Goal: Transaction & Acquisition: Purchase product/service

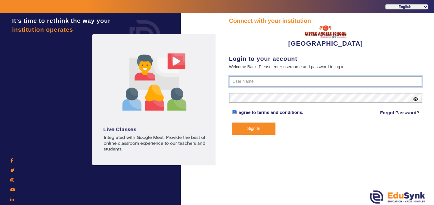
click at [269, 82] on input "text" at bounding box center [325, 81] width 193 height 11
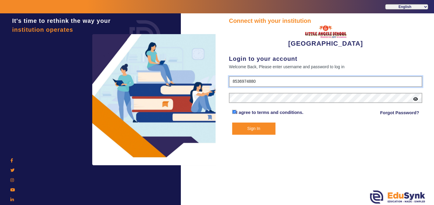
type input "8536974880"
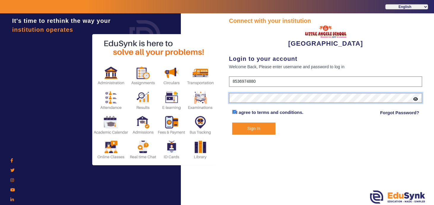
click at [232, 122] on button "Sign In" at bounding box center [253, 128] width 43 height 12
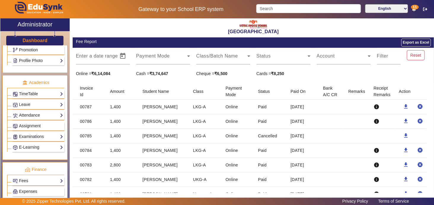
scroll to position [191, 0]
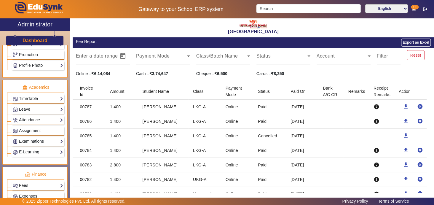
click at [52, 116] on link "Attendance" at bounding box center [38, 119] width 50 height 7
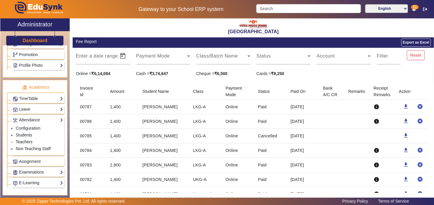
click at [27, 139] on link "Teachers" at bounding box center [24, 141] width 17 height 5
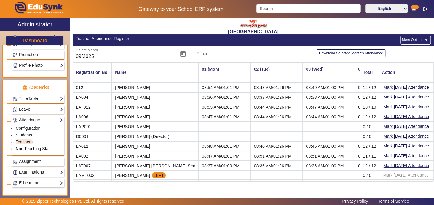
click at [31, 146] on link "Non Teaching Staff" at bounding box center [33, 148] width 35 height 5
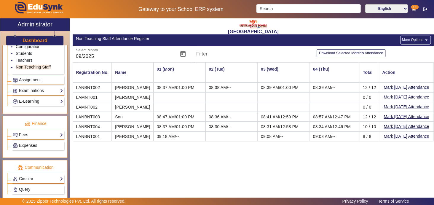
scroll to position [274, 0]
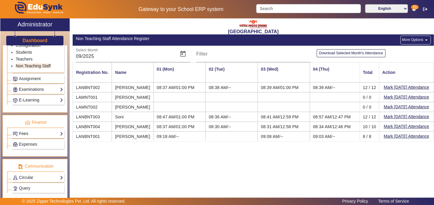
click at [55, 130] on link "Fees" at bounding box center [38, 133] width 50 height 7
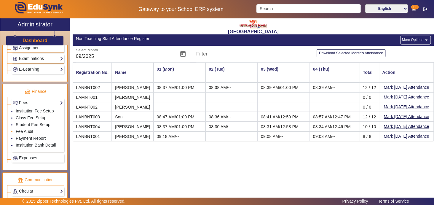
click at [29, 129] on link "Fee Audit" at bounding box center [24, 131] width 17 height 5
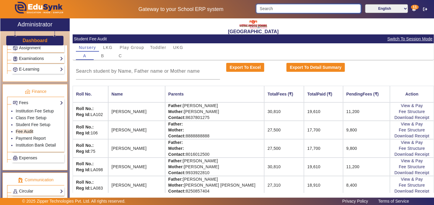
click at [296, 10] on input "Search" at bounding box center [308, 8] width 104 height 9
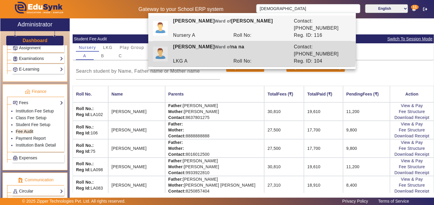
click at [238, 43] on div "Shaurya Sawarn Ward of na na" at bounding box center [230, 50] width 121 height 14
type input "[PERSON_NAME]"
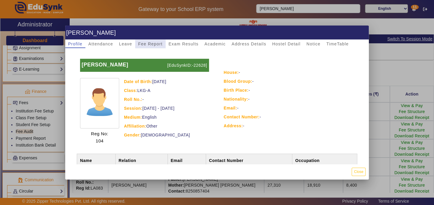
click at [154, 42] on span "Fee Report" at bounding box center [150, 44] width 25 height 4
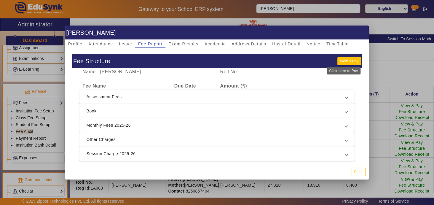
click at [344, 61] on button "View & Pay" at bounding box center [348, 61] width 23 height 8
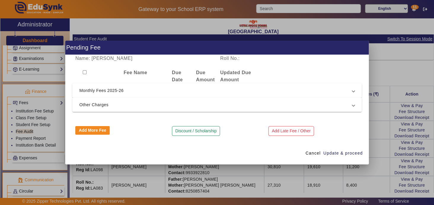
click at [159, 89] on span "Monthly Fees 2025-26" at bounding box center [215, 90] width 273 height 7
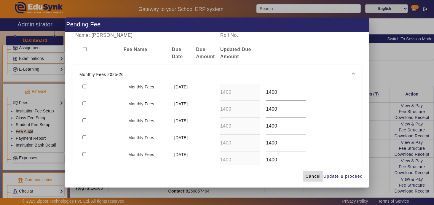
click at [309, 176] on span "Cancel" at bounding box center [312, 176] width 15 height 6
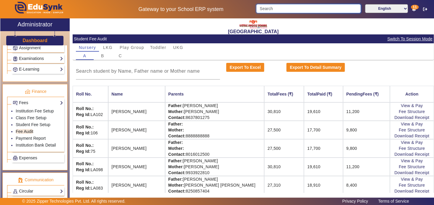
click at [287, 9] on input "Search" at bounding box center [308, 8] width 104 height 9
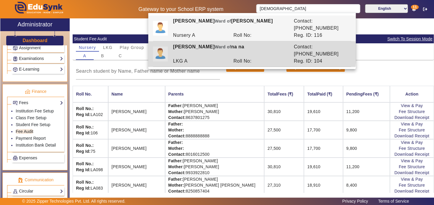
click at [246, 57] on div "Roll No:" at bounding box center [260, 60] width 60 height 7
type input "[PERSON_NAME]"
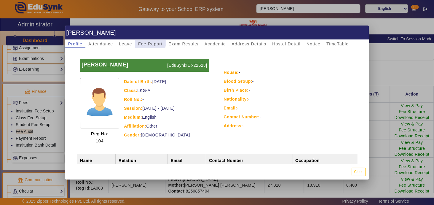
click at [146, 42] on span "Fee Report" at bounding box center [150, 44] width 25 height 4
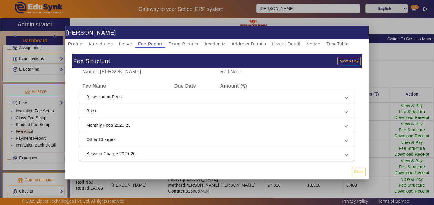
click at [345, 125] on span at bounding box center [346, 124] width 2 height 7
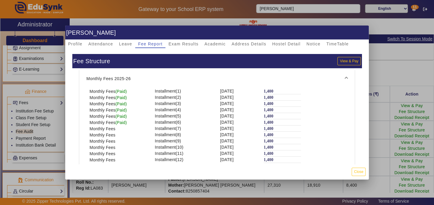
scroll to position [55, 0]
click at [359, 171] on button "Close" at bounding box center [358, 171] width 14 height 8
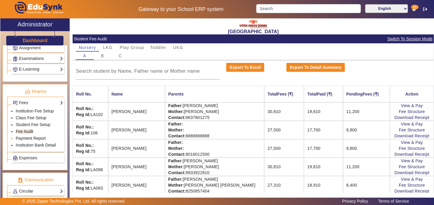
click at [39, 136] on link "Payment Report" at bounding box center [31, 138] width 30 height 5
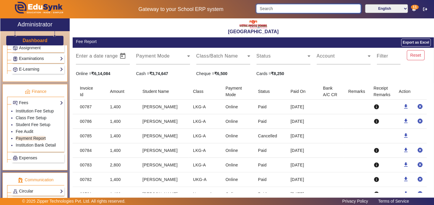
click at [294, 6] on input "Search" at bounding box center [308, 8] width 104 height 9
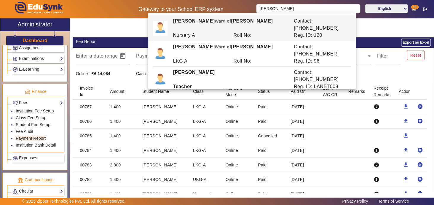
click at [269, 32] on div "Roll No:" at bounding box center [260, 35] width 60 height 7
type input "[PERSON_NAME]"
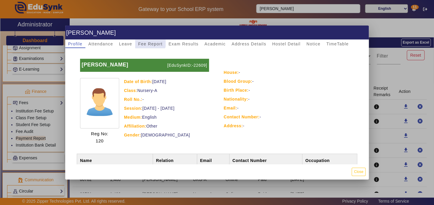
click at [147, 42] on span "Fee Report" at bounding box center [150, 44] width 25 height 4
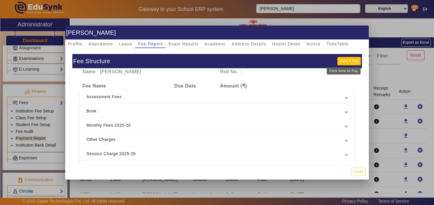
click at [347, 61] on button "View & Pay" at bounding box center [348, 61] width 23 height 8
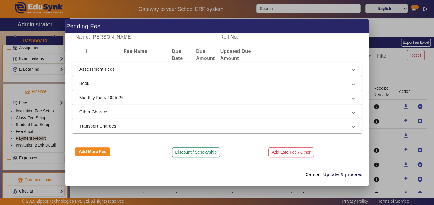
click at [146, 100] on span "Monthly Fees 2025-26" at bounding box center [215, 97] width 273 height 7
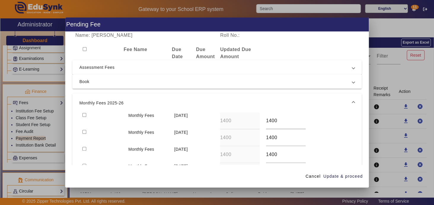
click at [83, 131] on input "checkbox" at bounding box center [84, 132] width 4 height 4
click at [84, 131] on input "checkbox" at bounding box center [84, 132] width 4 height 4
checkbox input "false"
click at [84, 114] on input "checkbox" at bounding box center [84, 115] width 4 height 4
checkbox input "true"
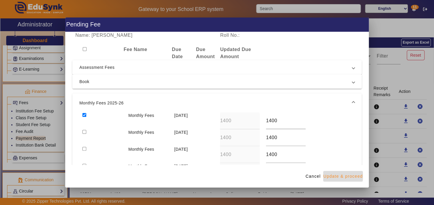
click at [339, 175] on span "Update & proceed" at bounding box center [342, 176] width 39 height 6
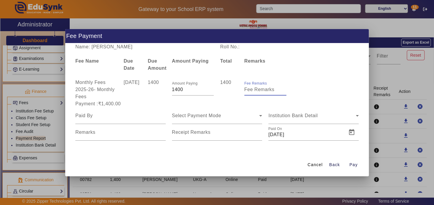
click at [248, 90] on input "Fee Remarks" at bounding box center [265, 89] width 42 height 7
type input "[DATE]"
drag, startPoint x: 267, startPoint y: 86, endPoint x: 210, endPoint y: 86, distance: 56.3
click at [210, 86] on div "Monthly Fees 2025-26 - Monthly Fees 5 Jul 2025 1400 Amount Paying 1400 1400 Fee…" at bounding box center [216, 89] width 289 height 21
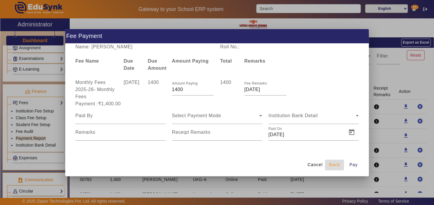
click at [334, 165] on span "Back" at bounding box center [334, 164] width 11 height 6
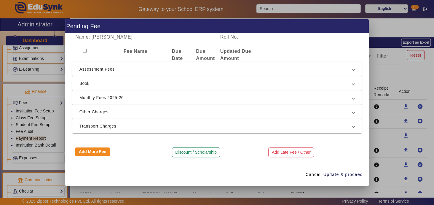
click at [151, 98] on span "Monthly Fees 2025-26" at bounding box center [215, 97] width 273 height 7
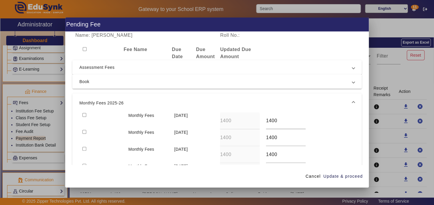
click at [84, 114] on input "checkbox" at bounding box center [84, 115] width 4 height 4
checkbox input "true"
click at [352, 100] on span at bounding box center [353, 102] width 2 height 7
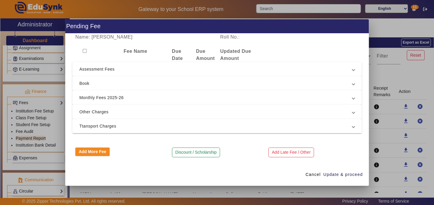
click at [97, 127] on span "Ttansport Charges" at bounding box center [215, 125] width 273 height 7
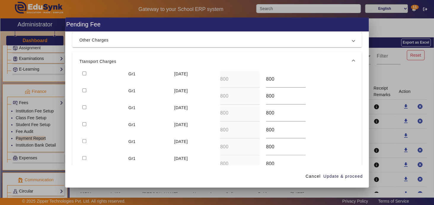
scroll to position [70, 0]
click at [84, 107] on input "checkbox" at bounding box center [84, 107] width 4 height 4
checkbox input "true"
click at [338, 176] on span "Update & proceed" at bounding box center [342, 176] width 39 height 6
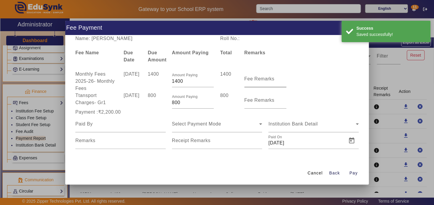
click at [252, 78] on mat-label "Fee Remarks" at bounding box center [259, 78] width 30 height 5
click at [252, 78] on input "Fee Remarks" at bounding box center [265, 81] width 42 height 7
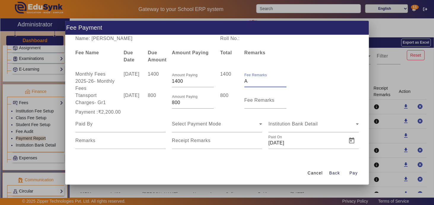
type input "[DATE]"
click at [256, 99] on mat-label "Fee Remarks" at bounding box center [259, 99] width 30 height 5
click at [256, 99] on input "Fee Remarks" at bounding box center [265, 102] width 42 height 7
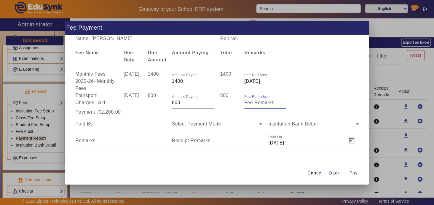
paste input "[DATE]"
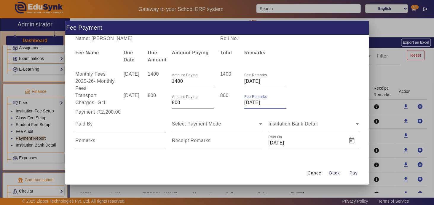
type input "[DATE]"
click at [106, 125] on input at bounding box center [120, 123] width 90 height 7
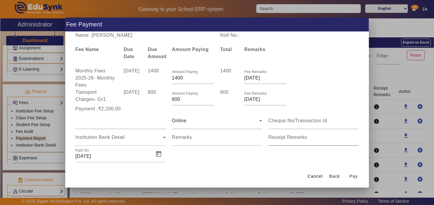
click at [294, 136] on mat-label "Receipt Remarks" at bounding box center [287, 136] width 39 height 5
click at [294, 136] on input "Receipt Remarks" at bounding box center [313, 139] width 90 height 7
paste input "[DATE]"
type input "[DATE]"
click at [154, 153] on span "Open calendar" at bounding box center [158, 154] width 14 height 14
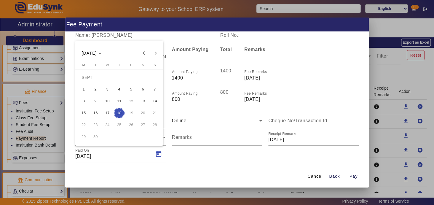
click at [83, 88] on span "1" at bounding box center [83, 89] width 11 height 11
type input "01/09/2025"
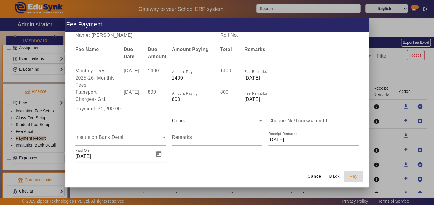
click at [352, 175] on span "Pay" at bounding box center [353, 176] width 8 height 6
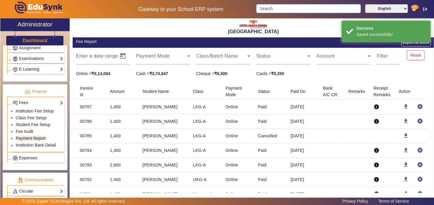
click at [291, 8] on input "Search" at bounding box center [308, 8] width 104 height 9
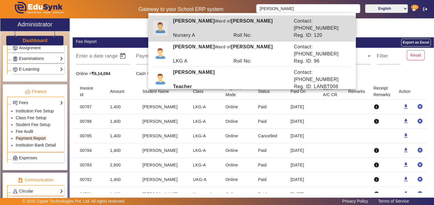
click at [246, 32] on div "Roll No:" at bounding box center [260, 35] width 60 height 7
type input "[PERSON_NAME]"
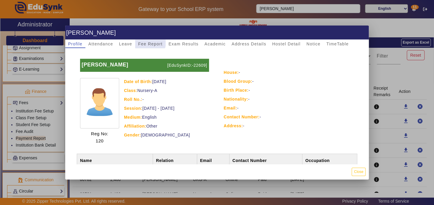
click at [147, 42] on span "Fee Report" at bounding box center [150, 44] width 25 height 4
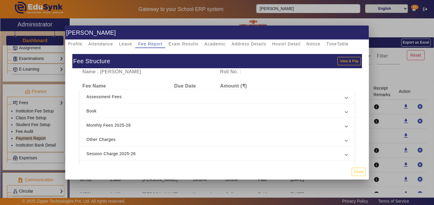
click at [338, 125] on span "Monthly Fees 2025-26" at bounding box center [215, 124] width 259 height 7
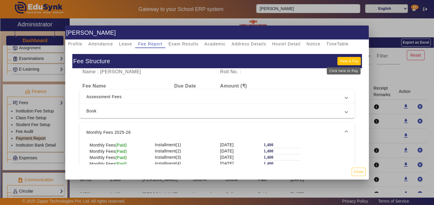
click at [344, 62] on button "View & Pay" at bounding box center [348, 61] width 23 height 8
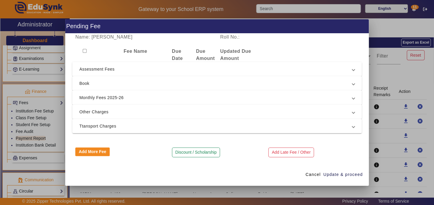
click at [156, 96] on span "Monthly Fees 2025-26" at bounding box center [215, 97] width 273 height 7
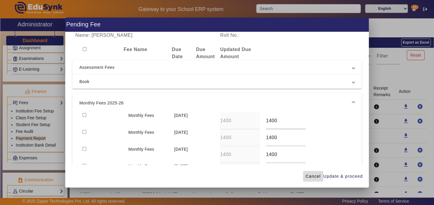
click at [316, 174] on span "Cancel" at bounding box center [312, 176] width 15 height 6
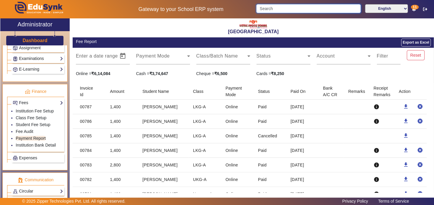
click at [278, 9] on input "Search" at bounding box center [308, 8] width 104 height 9
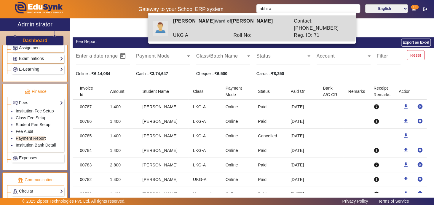
click at [237, 24] on div "Abhiraj Ghosh Ward of Rabindranath Ghosh" at bounding box center [230, 24] width 121 height 14
type input "[PERSON_NAME]"
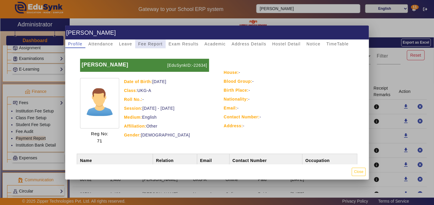
click at [154, 41] on span "Fee Report" at bounding box center [150, 44] width 25 height 8
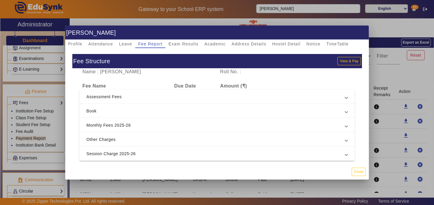
click at [166, 124] on span "Monthly Fees 2025-26" at bounding box center [215, 124] width 259 height 7
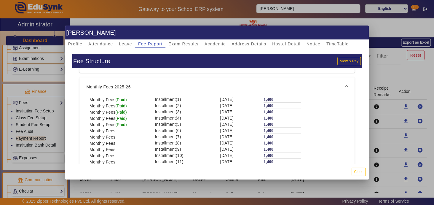
scroll to position [47, 0]
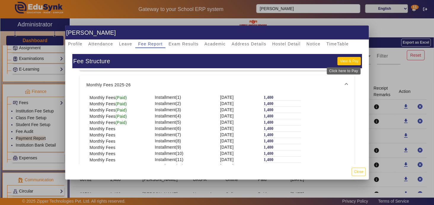
click at [342, 62] on button "View & Pay" at bounding box center [348, 61] width 23 height 8
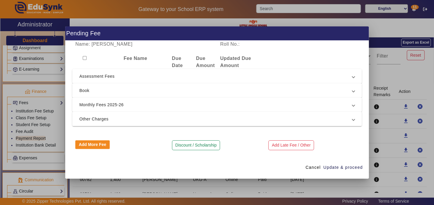
click at [154, 105] on span "Monthly Fees 2025-26" at bounding box center [215, 104] width 273 height 7
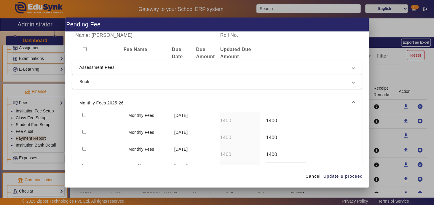
click at [83, 114] on input "checkbox" at bounding box center [84, 115] width 4 height 4
checkbox input "true"
click at [330, 175] on span "Update & proceed" at bounding box center [342, 176] width 39 height 6
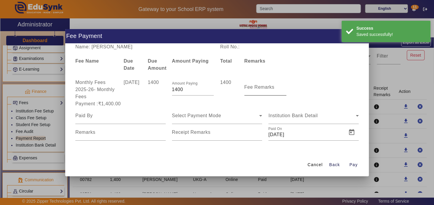
click at [250, 88] on mat-label "Fee Remarks" at bounding box center [259, 86] width 30 height 5
click at [250, 88] on input "Fee Remarks" at bounding box center [265, 89] width 42 height 7
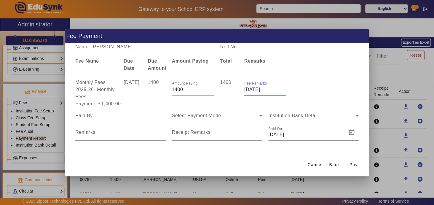
type input "[DATE]"
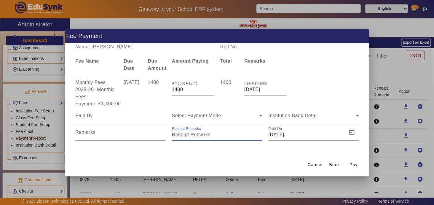
click at [226, 134] on input "Receipt Remarks" at bounding box center [217, 134] width 90 height 7
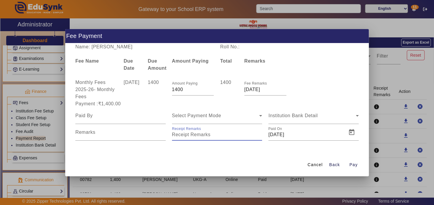
type input "[DATE]"
click at [123, 121] on div at bounding box center [120, 115] width 90 height 17
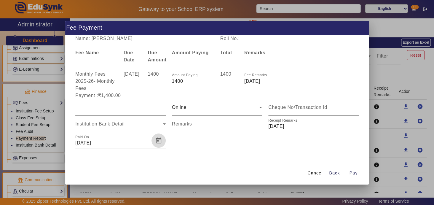
click at [158, 140] on span "Open calendar" at bounding box center [158, 140] width 14 height 14
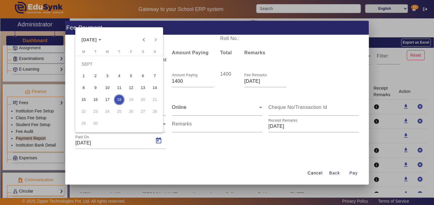
click at [118, 75] on span "4" at bounding box center [119, 75] width 11 height 11
type input "04/09/2025"
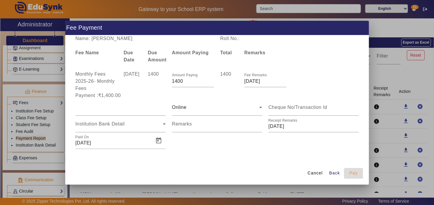
click at [353, 172] on span "Pay" at bounding box center [353, 173] width 8 height 6
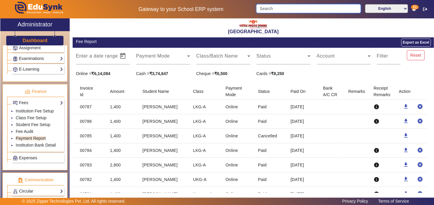
click at [277, 8] on input "Search" at bounding box center [308, 8] width 104 height 9
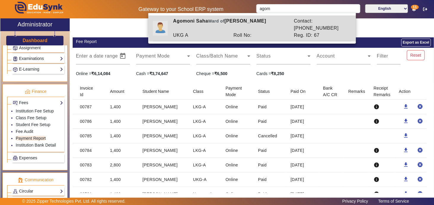
click at [256, 32] on div "Roll No:" at bounding box center [260, 35] width 60 height 7
type input "Agomoni Saha"
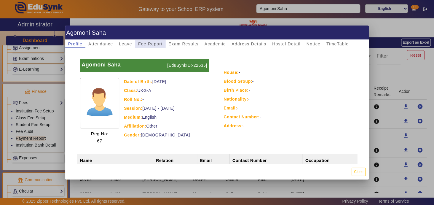
click at [155, 43] on span "Fee Report" at bounding box center [150, 44] width 25 height 4
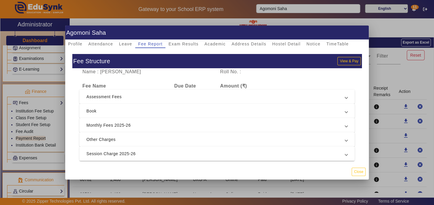
click at [150, 122] on span "Monthly Fees 2025-26" at bounding box center [215, 124] width 259 height 7
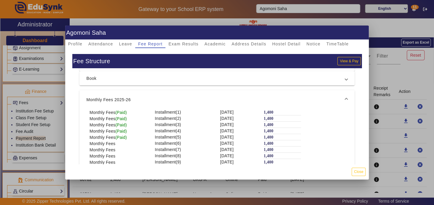
scroll to position [33, 0]
click at [345, 61] on button "View & Pay" at bounding box center [348, 61] width 23 height 8
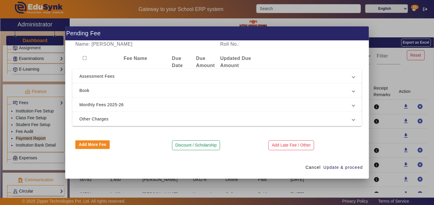
click at [163, 105] on span "Monthly Fees 2025-26" at bounding box center [215, 104] width 273 height 7
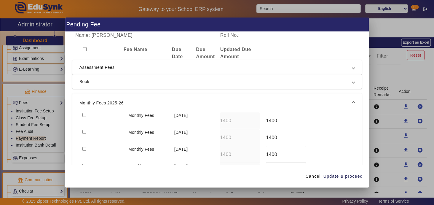
click at [85, 113] on input "checkbox" at bounding box center [84, 115] width 4 height 4
checkbox input "true"
click at [334, 176] on span "Update & proceed" at bounding box center [342, 176] width 39 height 6
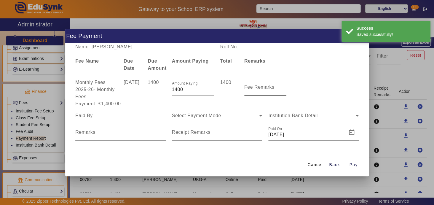
click at [265, 89] on mat-label "Fee Remarks" at bounding box center [259, 86] width 30 height 5
click at [265, 89] on input "Fee Remarks" at bounding box center [265, 89] width 42 height 7
type input "[DATE]"
click at [181, 129] on mat-label "Receipt Remarks" at bounding box center [191, 131] width 39 height 5
click at [181, 131] on input "Receipt Remarks" at bounding box center [217, 134] width 90 height 7
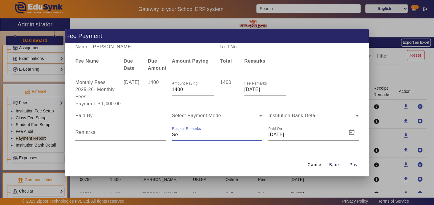
type input "[DATE]"
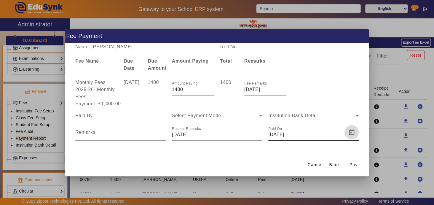
click at [352, 132] on span "Open calendar" at bounding box center [351, 132] width 14 height 14
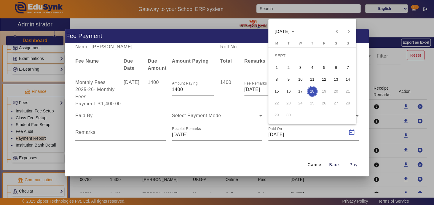
click at [311, 65] on span "4" at bounding box center [312, 67] width 11 height 11
type input "04/09/2025"
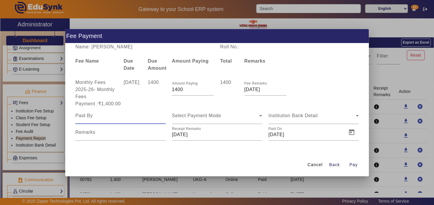
click at [109, 115] on input at bounding box center [120, 115] width 90 height 7
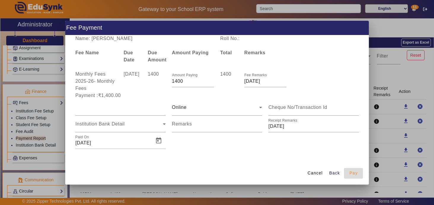
click at [350, 173] on span "Pay" at bounding box center [353, 173] width 8 height 6
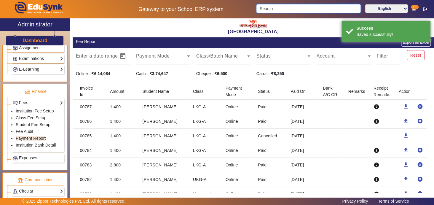
click at [288, 9] on input "Search" at bounding box center [308, 8] width 104 height 9
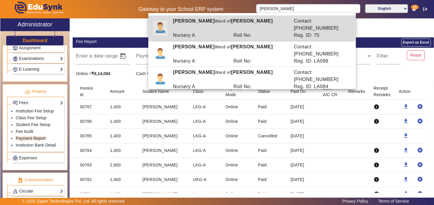
click at [243, 24] on div "Aditya Dutta Ward of Arup Dutta" at bounding box center [230, 24] width 121 height 14
type input "[PERSON_NAME]"
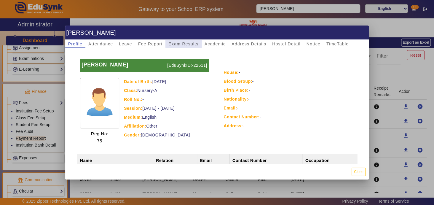
click at [185, 44] on span "Exam Results" at bounding box center [183, 44] width 30 height 4
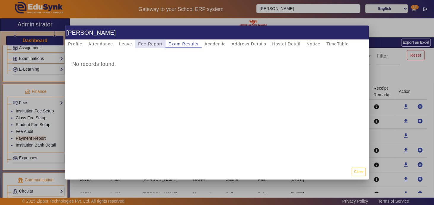
click at [150, 43] on span "Fee Report" at bounding box center [150, 44] width 25 height 4
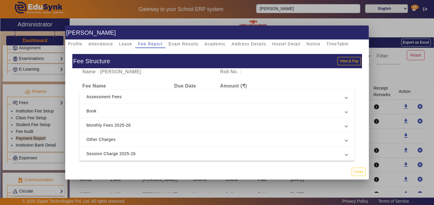
click at [154, 127] on span "Monthly Fees 2025-26" at bounding box center [215, 124] width 259 height 7
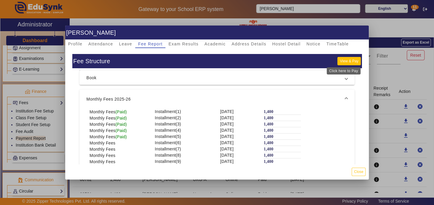
click at [343, 60] on button "View & Pay" at bounding box center [348, 61] width 23 height 8
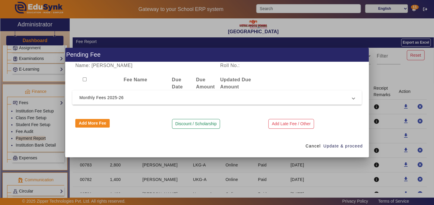
click at [194, 98] on span "Monthly Fees 2025-26" at bounding box center [215, 97] width 273 height 7
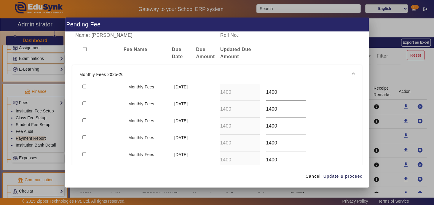
click at [84, 85] on input "checkbox" at bounding box center [84, 86] width 4 height 4
checkbox input "true"
click at [337, 174] on span "Update & proceed" at bounding box center [342, 176] width 39 height 6
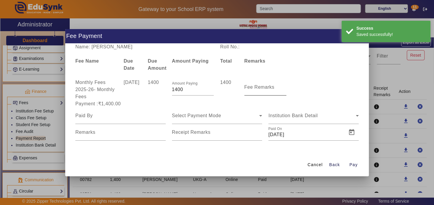
click at [249, 88] on mat-label "Fee Remarks" at bounding box center [259, 86] width 30 height 5
click at [249, 88] on input "Fee Remarks" at bounding box center [265, 89] width 42 height 7
type input "[DATE]"
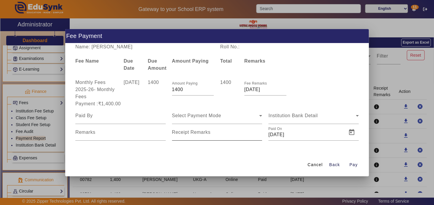
click at [199, 134] on mat-label "Receipt Remarks" at bounding box center [191, 131] width 39 height 5
click at [199, 134] on input "Receipt Remarks" at bounding box center [217, 134] width 90 height 7
type input "[DATE]"
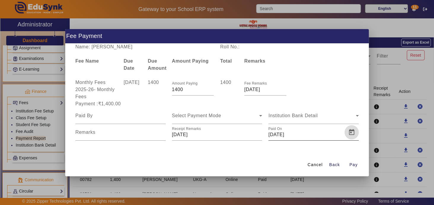
click at [352, 134] on span "Open calendar" at bounding box center [351, 132] width 14 height 14
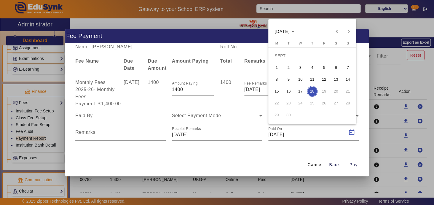
click at [310, 68] on span "4" at bounding box center [312, 67] width 11 height 11
type input "04/09/2025"
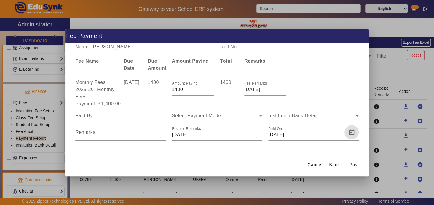
click at [102, 116] on input at bounding box center [120, 115] width 90 height 7
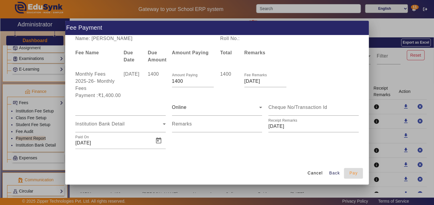
click at [354, 174] on span "Pay" at bounding box center [353, 173] width 8 height 6
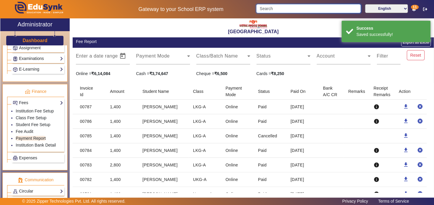
click at [271, 5] on input "Search" at bounding box center [308, 8] width 104 height 9
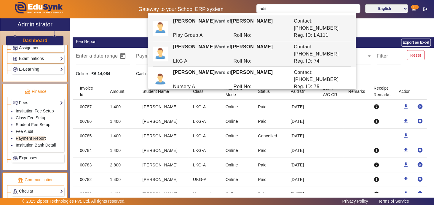
click at [228, 43] on div "Aditi Dutta Ward of Arup Dutta" at bounding box center [230, 50] width 121 height 14
type input "[PERSON_NAME]"
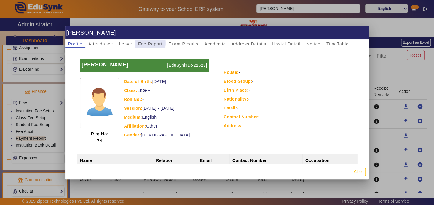
click at [140, 43] on span "Fee Report" at bounding box center [150, 44] width 25 height 4
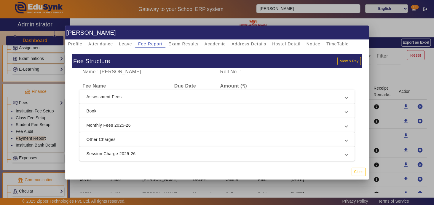
click at [164, 125] on span "Monthly Fees 2025-26" at bounding box center [215, 124] width 259 height 7
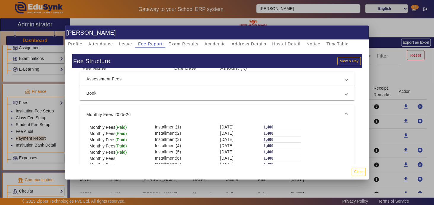
scroll to position [19, 0]
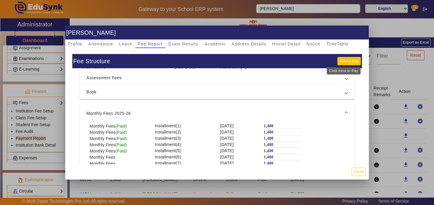
click at [340, 63] on button "View & Pay" at bounding box center [348, 61] width 23 height 8
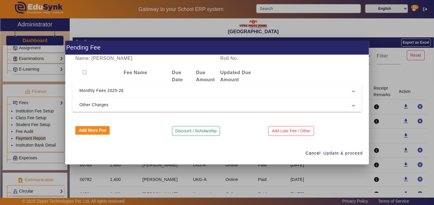
click at [148, 89] on span "Monthly Fees 2025-26" at bounding box center [215, 90] width 273 height 7
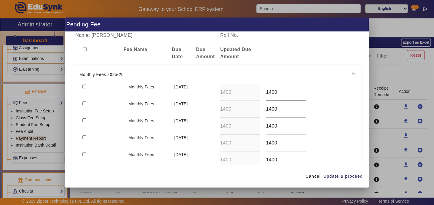
click at [83, 85] on input "checkbox" at bounding box center [84, 86] width 4 height 4
checkbox input "true"
click at [347, 175] on span "Update & proceed" at bounding box center [342, 176] width 39 height 6
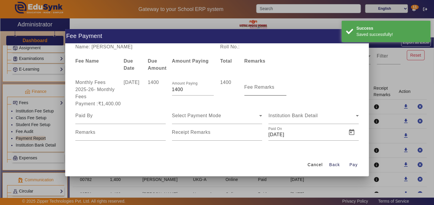
click at [259, 89] on label "Fee Remarks" at bounding box center [259, 86] width 30 height 5
click at [259, 89] on input "Fee Remarks" at bounding box center [265, 89] width 42 height 7
type input "[DATE]"
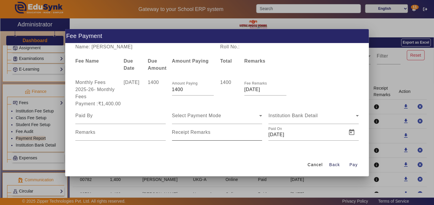
click at [184, 134] on mat-label "Receipt Remarks" at bounding box center [191, 131] width 39 height 5
click at [184, 134] on input "Receipt Remarks" at bounding box center [217, 134] width 90 height 7
type input "[DATE]"
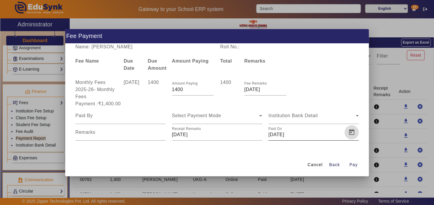
click at [351, 131] on span "Open calendar" at bounding box center [351, 132] width 14 height 14
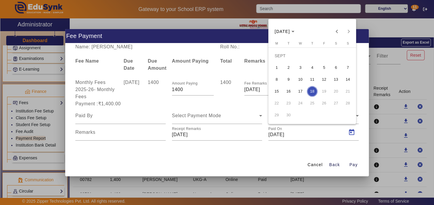
click at [312, 68] on span "4" at bounding box center [312, 67] width 11 height 11
type input "04/09/2025"
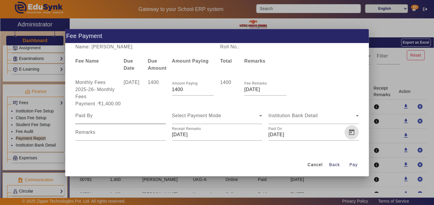
click at [103, 113] on input at bounding box center [120, 115] width 90 height 7
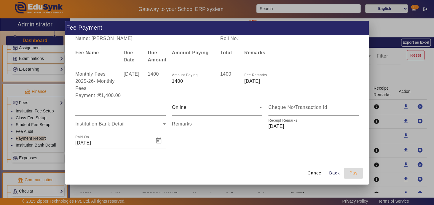
click at [353, 172] on span "Pay" at bounding box center [353, 173] width 8 height 6
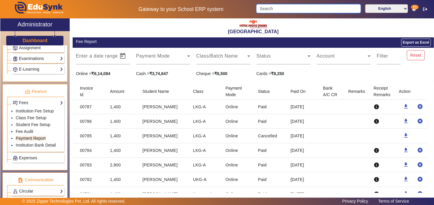
click at [287, 11] on input "Search" at bounding box center [308, 8] width 104 height 9
click at [276, 11] on input "Search" at bounding box center [308, 8] width 104 height 9
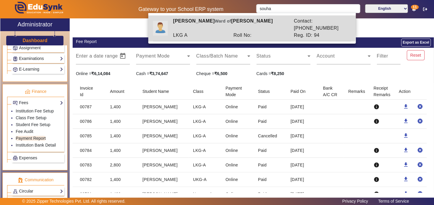
click at [247, 24] on div "Souhardya Saha Ward of Sumit Saha" at bounding box center [230, 24] width 121 height 14
type input "[PERSON_NAME]"
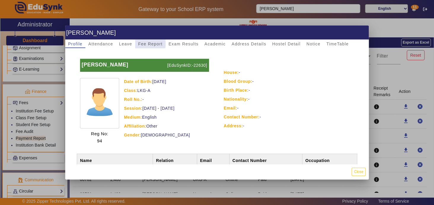
click at [144, 44] on span "Fee Report" at bounding box center [150, 44] width 25 height 4
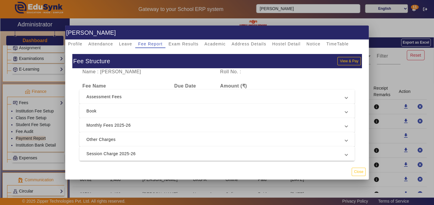
click at [345, 125] on span at bounding box center [346, 124] width 2 height 7
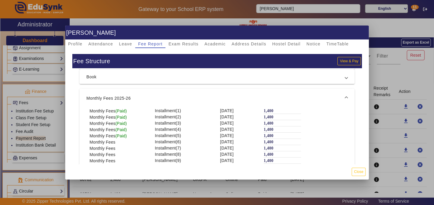
scroll to position [36, 0]
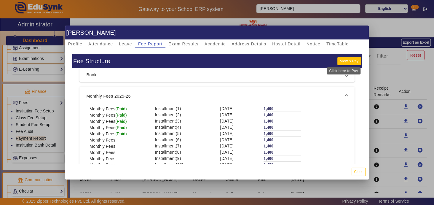
click at [344, 60] on button "View & Pay" at bounding box center [348, 61] width 23 height 8
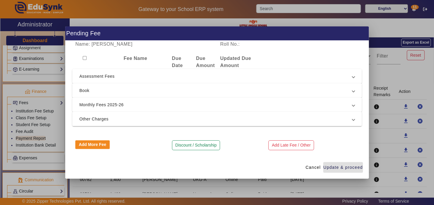
click at [193, 105] on span "Monthly Fees 2025-26" at bounding box center [215, 104] width 273 height 7
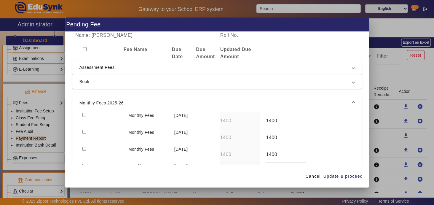
click at [84, 114] on input "checkbox" at bounding box center [84, 115] width 4 height 4
checkbox input "true"
click at [348, 175] on span "Update & proceed" at bounding box center [342, 176] width 39 height 6
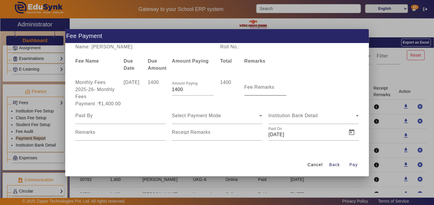
click at [254, 89] on mat-label "Fee Remarks" at bounding box center [259, 86] width 30 height 5
click at [254, 89] on input "Fee Remarks" at bounding box center [265, 89] width 42 height 7
type input "[DATE]"
click at [194, 135] on input "Receipt Remarks" at bounding box center [217, 134] width 90 height 7
type input "[DATE]"
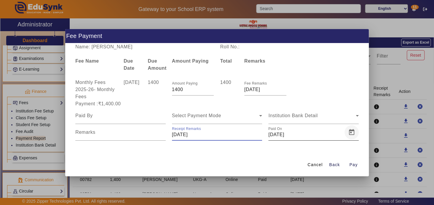
click at [347, 135] on span "Open calendar" at bounding box center [351, 132] width 14 height 14
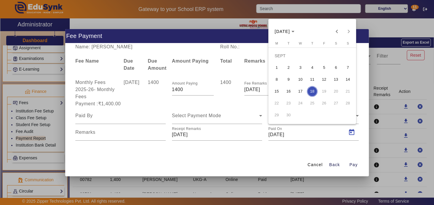
click at [321, 65] on span "5" at bounding box center [323, 67] width 11 height 11
type input "05/09/2025"
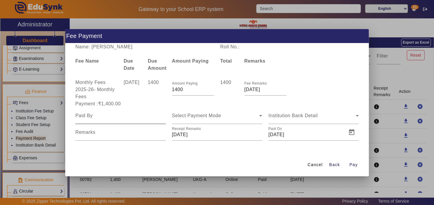
click at [115, 120] on div at bounding box center [120, 115] width 90 height 17
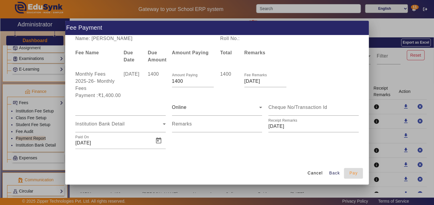
click at [353, 173] on span "Pay" at bounding box center [353, 173] width 8 height 6
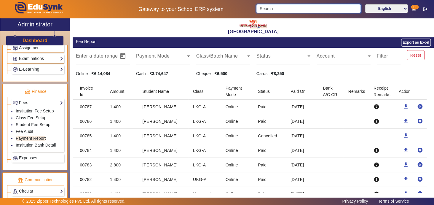
click at [311, 7] on input "Search" at bounding box center [308, 8] width 104 height 9
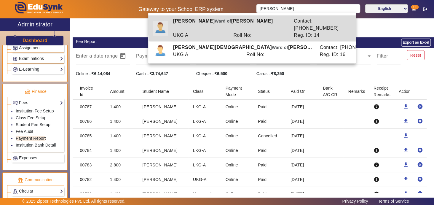
click at [256, 21] on div "Pranjal Saha Ward of Pradipta Saha" at bounding box center [230, 24] width 121 height 14
type input "[PERSON_NAME]"
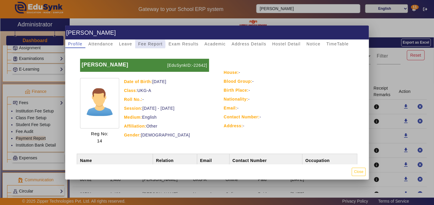
click at [145, 44] on span "Fee Report" at bounding box center [150, 44] width 25 height 4
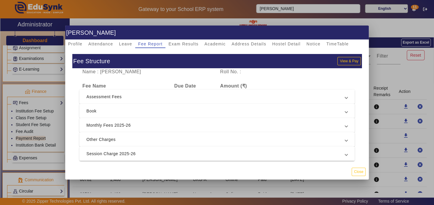
click at [169, 124] on span "Monthly Fees 2025-26" at bounding box center [215, 124] width 259 height 7
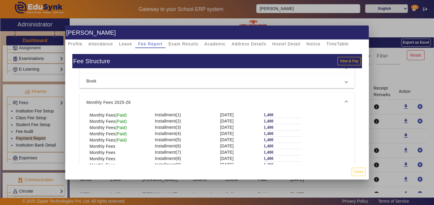
scroll to position [31, 0]
click at [345, 61] on button "View & Pay" at bounding box center [348, 61] width 23 height 8
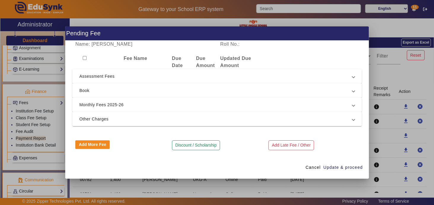
click at [178, 101] on span "Monthly Fees 2025-26" at bounding box center [215, 104] width 273 height 7
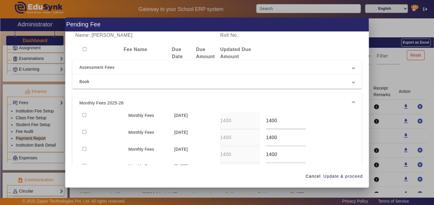
click at [84, 115] on input "checkbox" at bounding box center [84, 115] width 4 height 4
checkbox input "true"
click at [335, 176] on span "Update & proceed" at bounding box center [342, 176] width 39 height 6
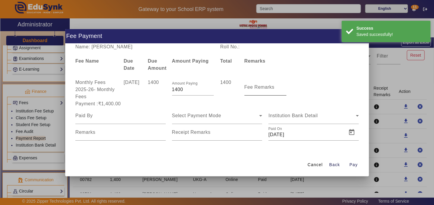
click at [259, 86] on mat-label "Fee Remarks" at bounding box center [259, 86] width 30 height 5
click at [259, 86] on input "Fee Remarks" at bounding box center [265, 89] width 42 height 7
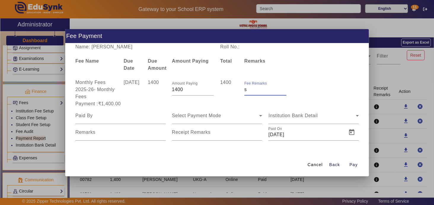
type input "[DATE]"
click at [190, 135] on input "Receipt Remarks" at bounding box center [217, 134] width 90 height 7
type input "[DATE]"
click at [127, 118] on input at bounding box center [120, 115] width 90 height 7
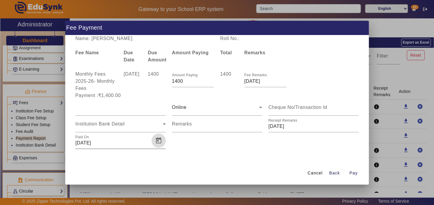
click at [161, 140] on span "Open calendar" at bounding box center [158, 140] width 14 height 14
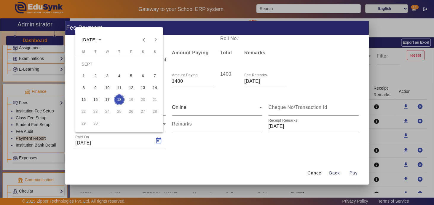
click at [132, 76] on span "5" at bounding box center [131, 75] width 11 height 11
type input "05/09/2025"
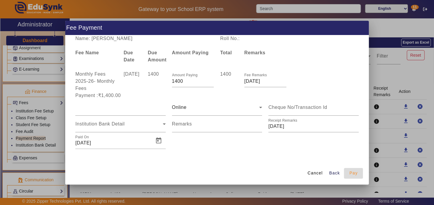
click at [352, 171] on span "Pay" at bounding box center [353, 173] width 8 height 6
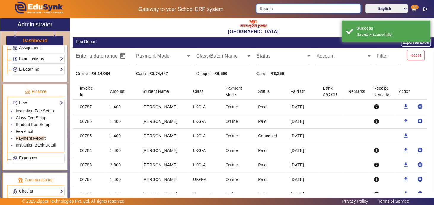
click at [284, 10] on input "Search" at bounding box center [308, 8] width 104 height 9
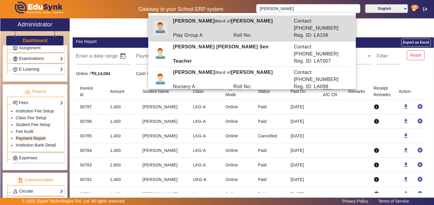
click at [253, 24] on div "Subhadip Saha Ward of Pradip Saha" at bounding box center [230, 24] width 121 height 14
type input "[PERSON_NAME]"
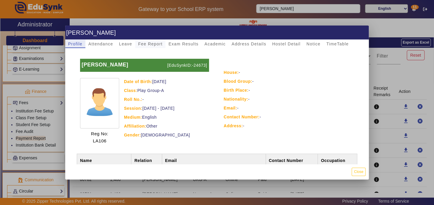
click at [155, 42] on span "Fee Report" at bounding box center [150, 44] width 25 height 4
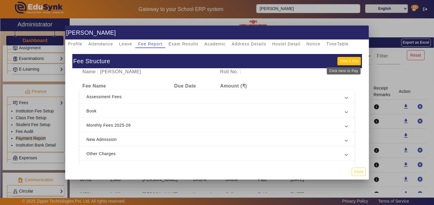
click at [339, 58] on button "View & Pay" at bounding box center [348, 61] width 23 height 8
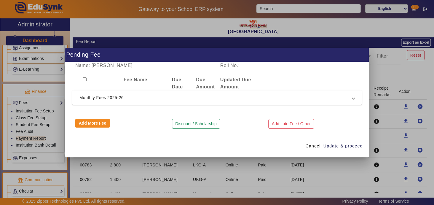
click at [183, 98] on span "Monthly Fees 2025-26" at bounding box center [215, 97] width 273 height 7
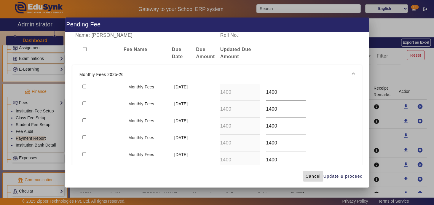
click at [308, 178] on span "Cancel" at bounding box center [312, 176] width 15 height 6
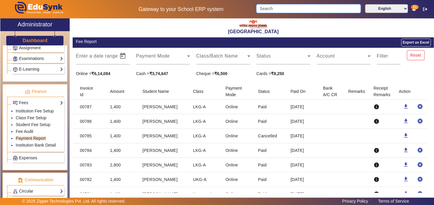
click at [293, 10] on input "Search" at bounding box center [308, 8] width 104 height 9
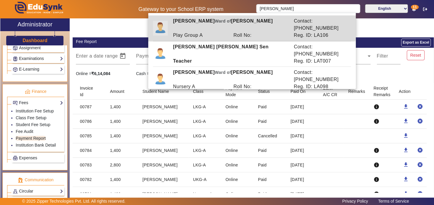
click at [244, 32] on div "Roll No:" at bounding box center [260, 35] width 60 height 7
type input "[PERSON_NAME]"
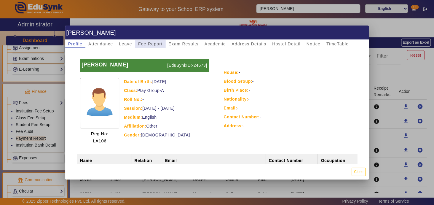
click at [154, 42] on span "Fee Report" at bounding box center [150, 44] width 25 height 4
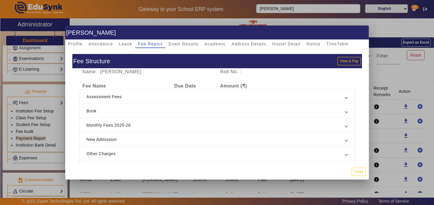
click at [273, 124] on span "Monthly Fees 2025-26" at bounding box center [215, 124] width 259 height 7
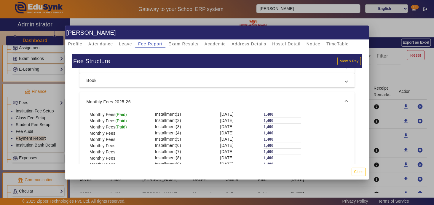
scroll to position [31, 0]
click at [343, 57] on button "View & Pay" at bounding box center [348, 61] width 23 height 8
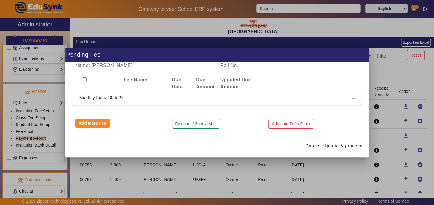
click at [116, 98] on span "Monthly Fees 2025-26" at bounding box center [215, 97] width 273 height 7
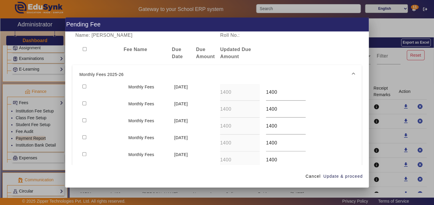
click at [85, 87] on input "checkbox" at bounding box center [84, 86] width 4 height 4
checkbox input "true"
click at [342, 176] on span "Update & proceed" at bounding box center [342, 176] width 39 height 6
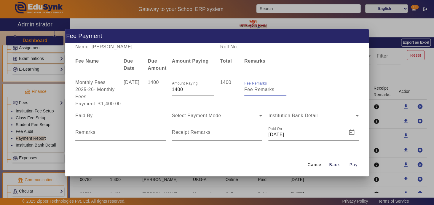
click at [258, 90] on input "Fee Remarks" at bounding box center [265, 89] width 42 height 7
type input "[DATE]"
click at [193, 133] on mat-label "Receipt Remarks" at bounding box center [191, 131] width 39 height 5
click at [193, 133] on input "Receipt Remarks" at bounding box center [217, 134] width 90 height 7
type input "[DATE]"
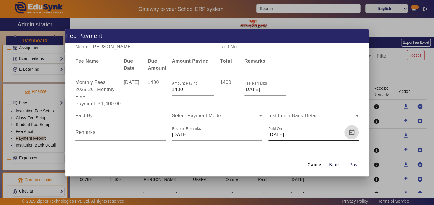
click at [350, 131] on span "Open calendar" at bounding box center [351, 132] width 14 height 14
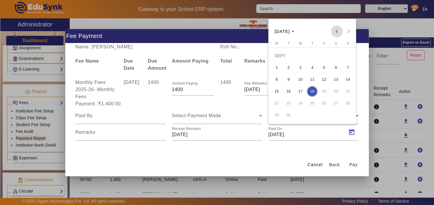
click at [335, 31] on span "Previous month" at bounding box center [337, 31] width 12 height 12
click at [324, 52] on span "1" at bounding box center [323, 55] width 11 height 11
type input "01/08/2025"
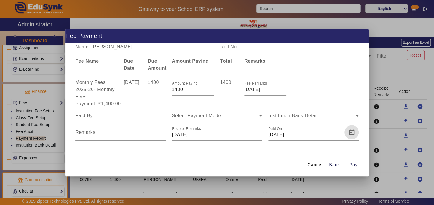
click at [124, 117] on input at bounding box center [120, 115] width 90 height 7
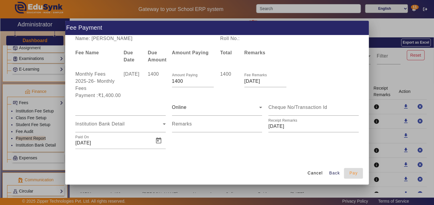
click at [353, 172] on span "Pay" at bounding box center [353, 173] width 8 height 6
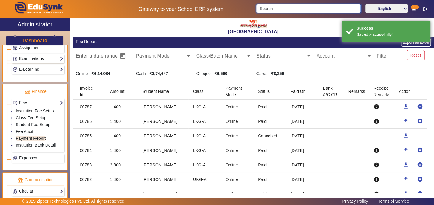
click at [279, 7] on input "Search" at bounding box center [308, 8] width 104 height 9
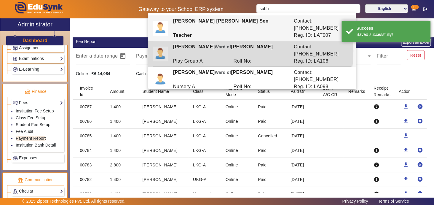
click at [230, 57] on div "Roll No:" at bounding box center [260, 60] width 60 height 7
type input "[PERSON_NAME]"
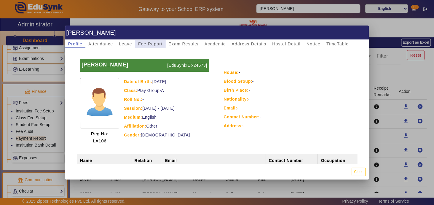
click at [155, 42] on span "Fee Report" at bounding box center [150, 44] width 25 height 4
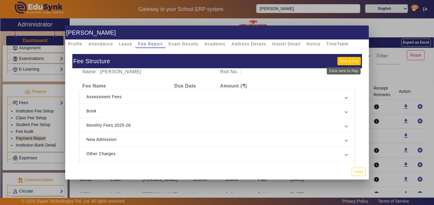
click at [342, 60] on button "View & Pay" at bounding box center [348, 61] width 23 height 8
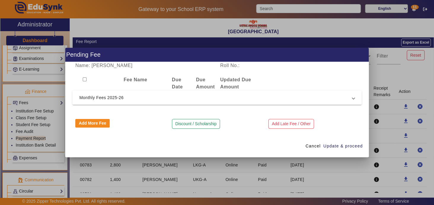
click at [206, 97] on span "Monthly Fees 2025-26" at bounding box center [215, 97] width 273 height 7
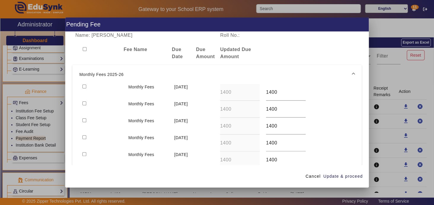
click at [83, 85] on input "checkbox" at bounding box center [84, 86] width 4 height 4
checkbox input "true"
click at [345, 178] on span "Update & proceed" at bounding box center [342, 176] width 39 height 6
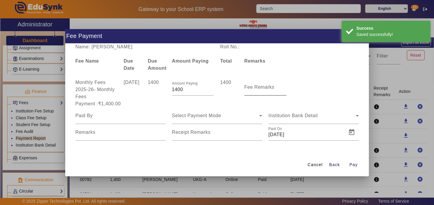
click at [262, 89] on label "Fee Remarks" at bounding box center [259, 86] width 30 height 5
click at [262, 89] on input "Fee Remarks" at bounding box center [265, 89] width 42 height 7
type input "[DATE]"
click at [208, 136] on input "Receipt Remarks" at bounding box center [217, 134] width 90 height 7
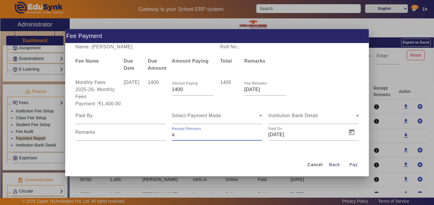
type input "[DATE]"
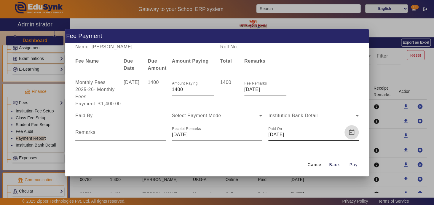
click at [350, 132] on span "Open calendar" at bounding box center [351, 132] width 14 height 14
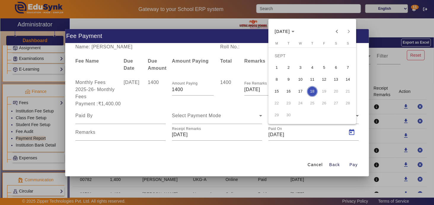
click at [322, 67] on span "5" at bounding box center [323, 67] width 11 height 11
type input "05/09/2025"
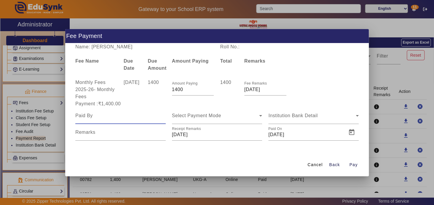
click at [134, 116] on input at bounding box center [120, 115] width 90 height 7
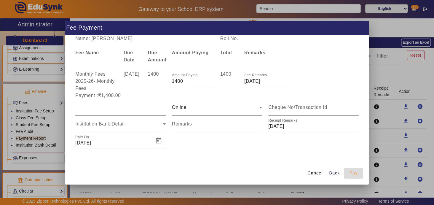
click at [354, 174] on span "Pay" at bounding box center [353, 173] width 8 height 6
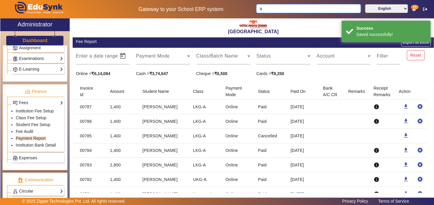
click at [270, 9] on input "a" at bounding box center [308, 8] width 104 height 9
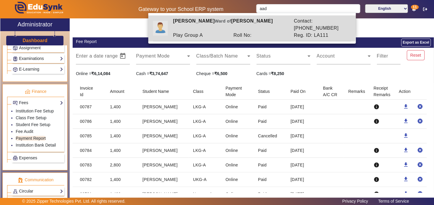
click at [240, 24] on div "Aaditri Roy Ward of Subhradip Roy" at bounding box center [230, 24] width 121 height 14
type input "[PERSON_NAME]"
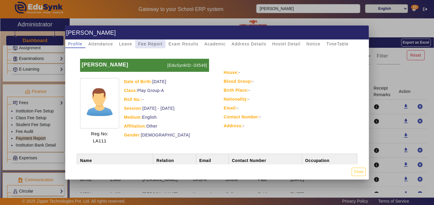
click at [148, 43] on span "Fee Report" at bounding box center [150, 44] width 25 height 4
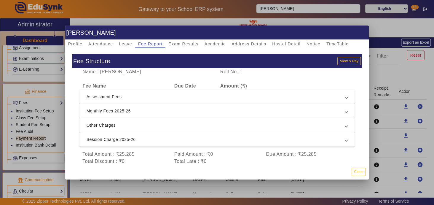
click at [345, 108] on span at bounding box center [346, 110] width 2 height 7
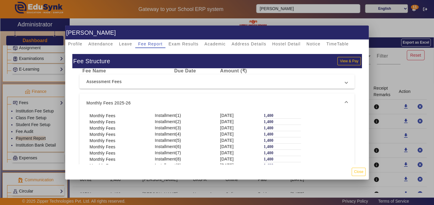
scroll to position [15, 0]
click at [81, 43] on span "Profile" at bounding box center [75, 44] width 14 height 4
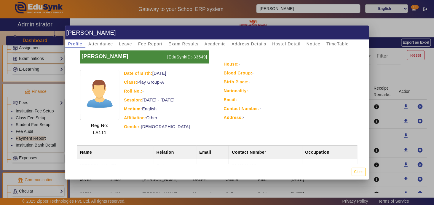
scroll to position [7, 0]
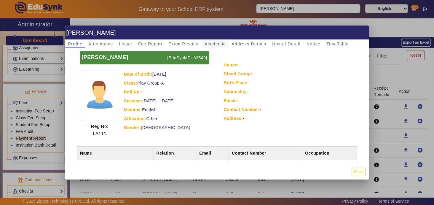
click at [212, 44] on span "Academic" at bounding box center [214, 44] width 21 height 4
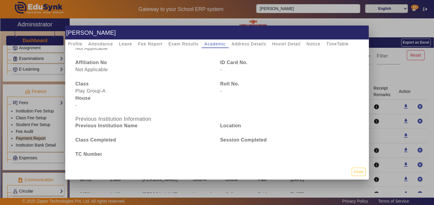
scroll to position [0, 0]
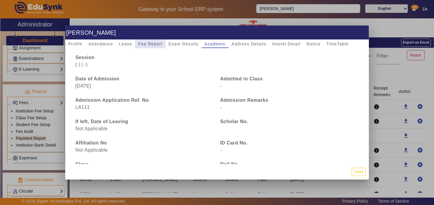
click at [148, 43] on span "Fee Report" at bounding box center [150, 44] width 25 height 4
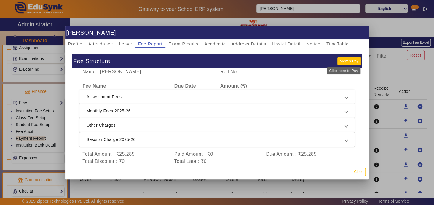
click at [338, 61] on button "View & Pay" at bounding box center [348, 61] width 23 height 8
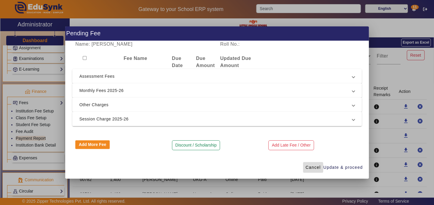
click at [312, 167] on span "Cancel" at bounding box center [312, 167] width 15 height 6
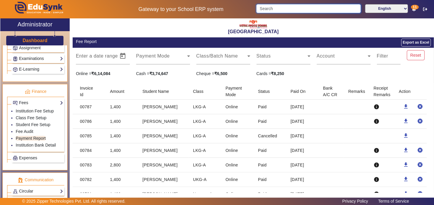
click at [275, 10] on input "Search" at bounding box center [308, 8] width 104 height 9
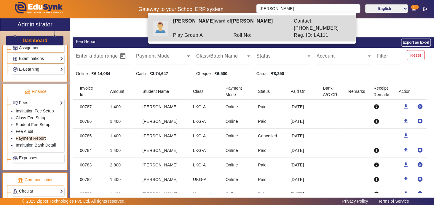
click at [240, 32] on div "Roll No:" at bounding box center [260, 35] width 60 height 7
type input "[PERSON_NAME]"
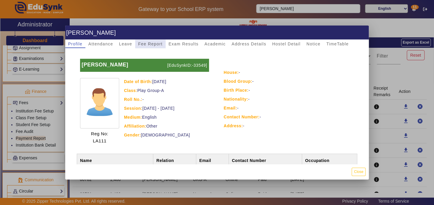
click at [155, 42] on span "Fee Report" at bounding box center [150, 44] width 25 height 4
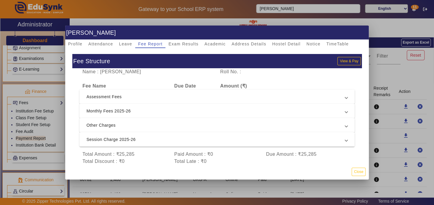
click at [180, 113] on span "Monthly Fees 2025-26" at bounding box center [215, 110] width 259 height 7
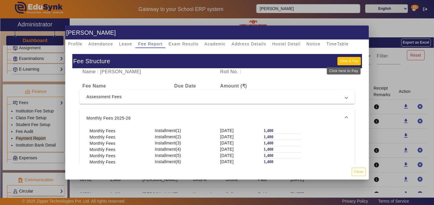
click at [346, 60] on button "View & Pay" at bounding box center [348, 61] width 23 height 8
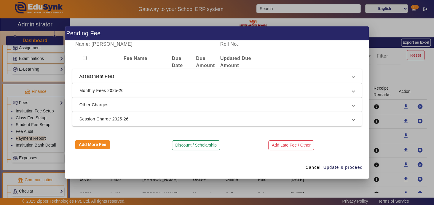
click at [125, 90] on span "Monthly Fees 2025-26" at bounding box center [215, 90] width 273 height 7
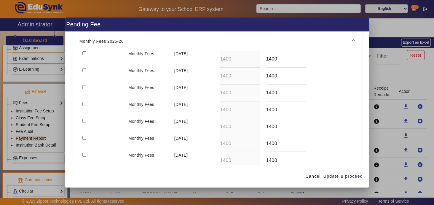
scroll to position [48, 0]
click at [84, 121] on input "checkbox" at bounding box center [84, 120] width 4 height 4
checkbox input "true"
click at [347, 177] on span "Update & proceed" at bounding box center [342, 176] width 39 height 6
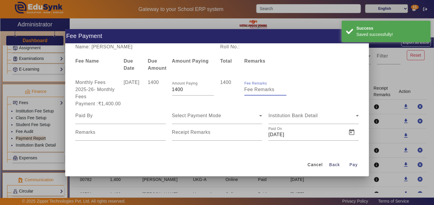
click at [258, 91] on input "Fee Remarks" at bounding box center [265, 89] width 42 height 7
type input "[DATE]"
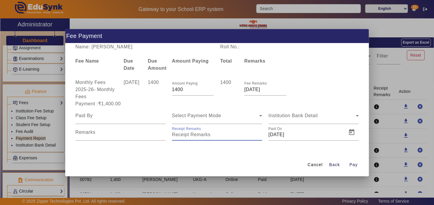
click at [203, 135] on input "Receipt Remarks" at bounding box center [217, 134] width 90 height 7
type input "[DATE]"
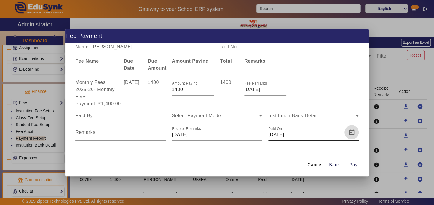
click at [351, 132] on span "Open calendar" at bounding box center [351, 132] width 14 height 14
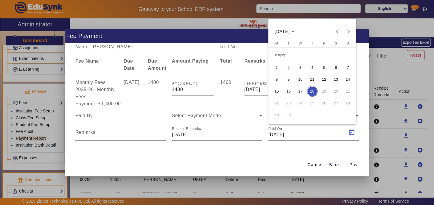
click at [322, 67] on span "5" at bounding box center [323, 67] width 11 height 11
type input "05/09/2025"
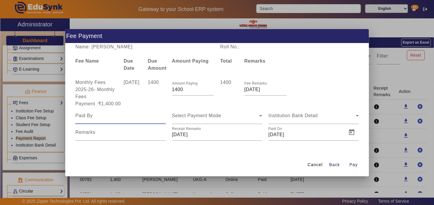
click at [140, 117] on input at bounding box center [120, 115] width 90 height 7
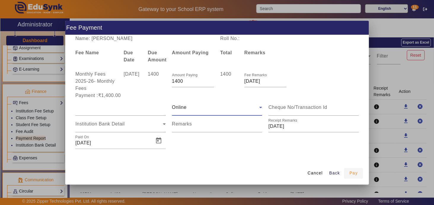
click at [354, 171] on span "Pay" at bounding box center [353, 173] width 8 height 6
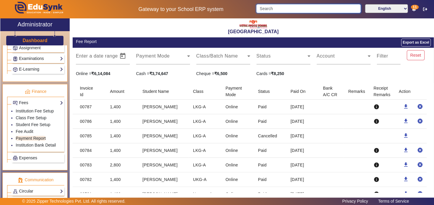
click at [291, 11] on input "Search" at bounding box center [308, 8] width 104 height 9
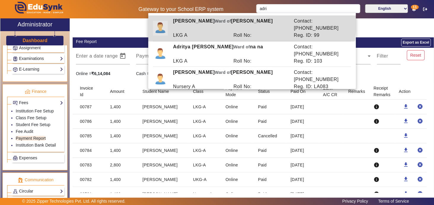
click at [230, 22] on div "Adrija Sarkar Ward of Arnab Sarkar" at bounding box center [230, 24] width 121 height 14
type input "[PERSON_NAME]"
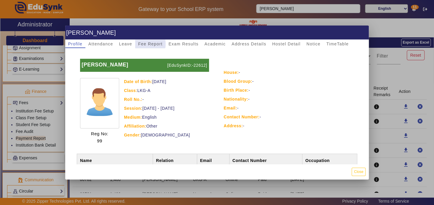
click at [148, 44] on span "Fee Report" at bounding box center [150, 44] width 25 height 4
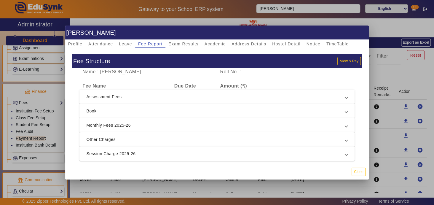
click at [157, 124] on span "Monthly Fees 2025-26" at bounding box center [215, 124] width 259 height 7
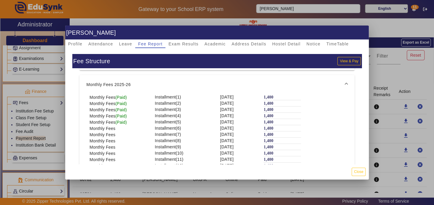
scroll to position [48, 0]
click at [341, 62] on button "View & Pay" at bounding box center [348, 61] width 23 height 8
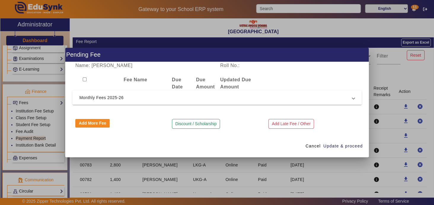
click at [201, 96] on span "Monthly Fees 2025-26" at bounding box center [215, 97] width 273 height 7
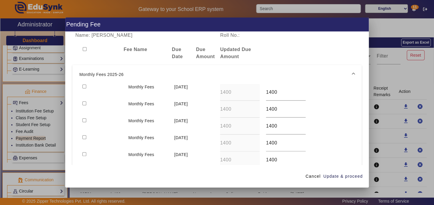
click at [85, 86] on input "checkbox" at bounding box center [84, 86] width 4 height 4
checkbox input "true"
click at [349, 176] on span "Update & proceed" at bounding box center [342, 176] width 39 height 6
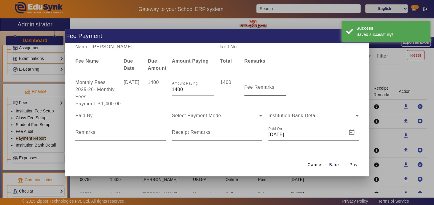
click at [254, 88] on mat-label "Fee Remarks" at bounding box center [259, 86] width 30 height 5
click at [254, 88] on input "Fee Remarks" at bounding box center [265, 89] width 42 height 7
type input "[DATE]"
click at [206, 136] on input "Receipt Remarks" at bounding box center [217, 134] width 90 height 7
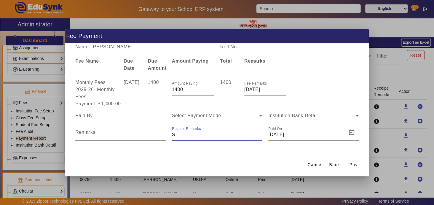
type input "[DATE]"
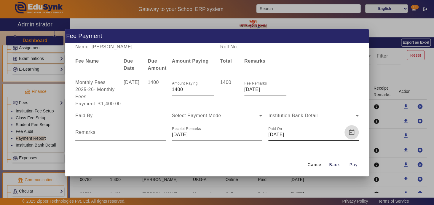
click at [351, 133] on span "Open calendar" at bounding box center [351, 132] width 14 height 14
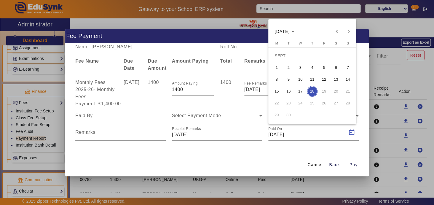
click at [334, 68] on span "6" at bounding box center [335, 67] width 11 height 11
type input "06/09/2025"
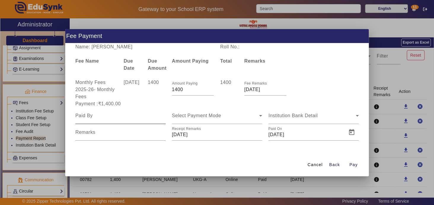
click at [134, 120] on div at bounding box center [120, 115] width 90 height 17
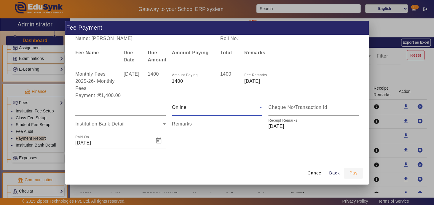
click at [349, 172] on span "Pay" at bounding box center [353, 173] width 8 height 6
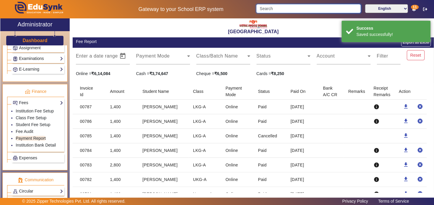
click at [279, 9] on input "Search" at bounding box center [308, 8] width 104 height 9
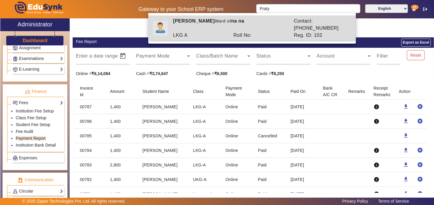
click at [261, 23] on div "Pratyaksha Dey Ward of na na" at bounding box center [230, 24] width 121 height 14
type input "[PERSON_NAME]"
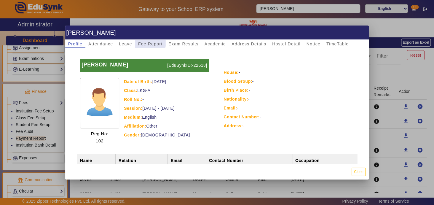
click at [148, 42] on span "Fee Report" at bounding box center [150, 44] width 25 height 4
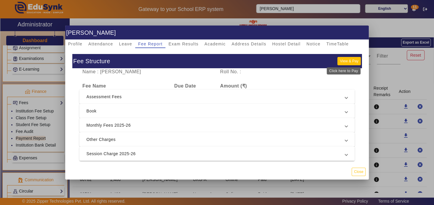
click at [338, 60] on button "View & Pay" at bounding box center [348, 61] width 23 height 8
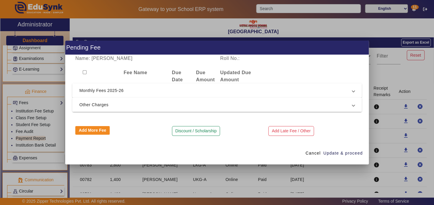
click at [241, 109] on mat-expansion-panel-header "Other Charges" at bounding box center [216, 104] width 289 height 14
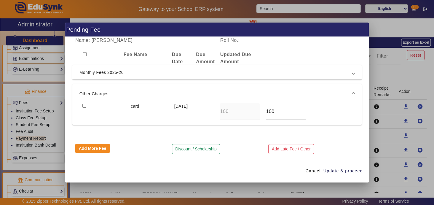
click at [198, 75] on span "Monthly Fees 2025-26" at bounding box center [215, 72] width 273 height 7
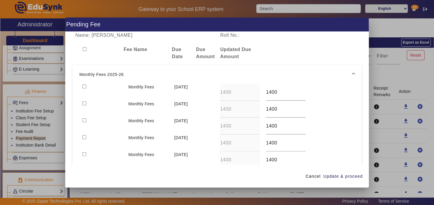
click at [85, 85] on input "checkbox" at bounding box center [84, 86] width 4 height 4
checkbox input "true"
click at [341, 175] on span "Update & proceed" at bounding box center [342, 176] width 39 height 6
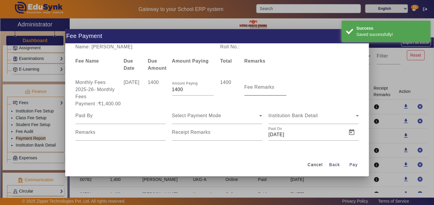
click at [263, 89] on mat-label "Fee Remarks" at bounding box center [259, 86] width 30 height 5
click at [263, 89] on input "Fee Remarks" at bounding box center [265, 89] width 42 height 7
type input "[DATE]"
click at [193, 132] on mat-label "Receipt Remarks" at bounding box center [191, 131] width 39 height 5
click at [193, 132] on input "Receipt Remarks" at bounding box center [217, 134] width 90 height 7
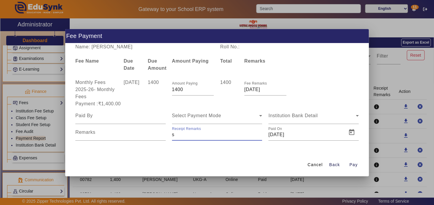
type input "[DATE]"
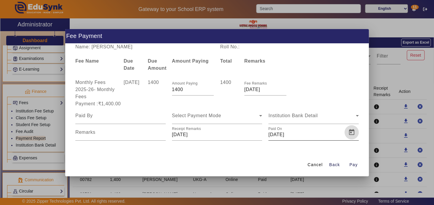
click at [351, 131] on span "Open calendar" at bounding box center [351, 132] width 14 height 14
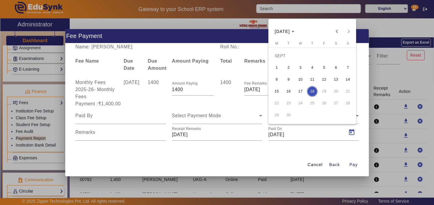
click at [336, 66] on span "6" at bounding box center [335, 67] width 11 height 11
type input "06/09/2025"
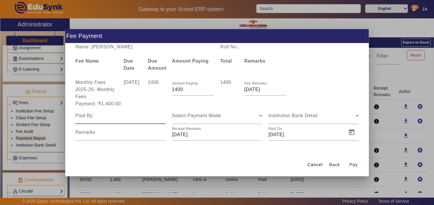
click at [106, 116] on input at bounding box center [120, 115] width 90 height 7
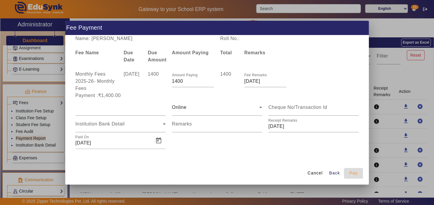
click at [355, 174] on span "Pay" at bounding box center [353, 173] width 8 height 6
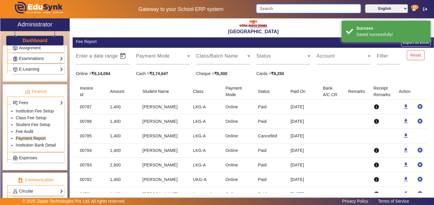
click at [287, 8] on input "Search" at bounding box center [308, 8] width 104 height 9
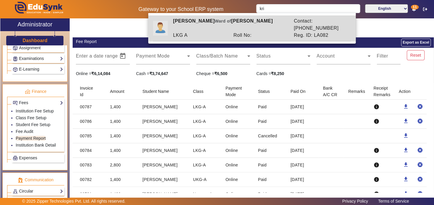
click at [285, 32] on div "Roll No:" at bounding box center [260, 35] width 60 height 7
type input "[PERSON_NAME]"
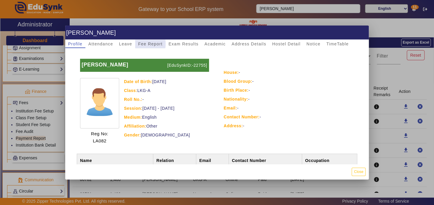
click at [143, 44] on span "Fee Report" at bounding box center [150, 44] width 25 height 4
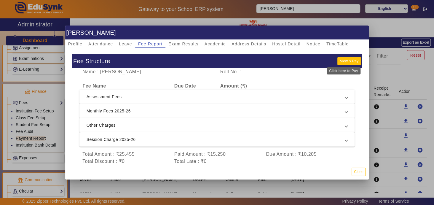
click at [347, 61] on button "View & Pay" at bounding box center [348, 61] width 23 height 8
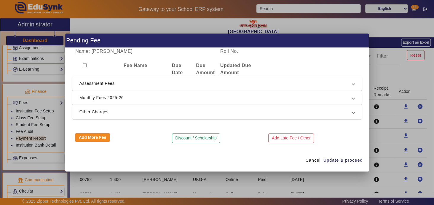
click at [216, 97] on span "Monthly Fees 2025-26" at bounding box center [215, 97] width 273 height 7
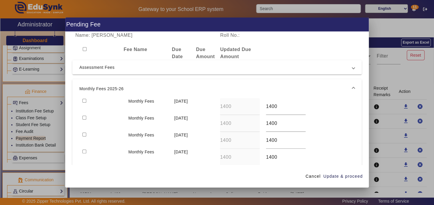
click at [84, 100] on input "checkbox" at bounding box center [84, 101] width 4 height 4
checkbox input "true"
click at [343, 176] on span "Update & proceed" at bounding box center [342, 176] width 39 height 6
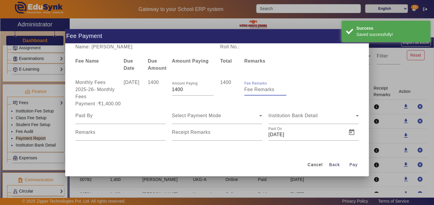
click at [255, 92] on input "Fee Remarks" at bounding box center [265, 89] width 42 height 7
type input "[DATE]"
click at [191, 133] on mat-label "Receipt Remarks" at bounding box center [191, 131] width 39 height 5
click at [191, 133] on input "Receipt Remarks" at bounding box center [217, 134] width 90 height 7
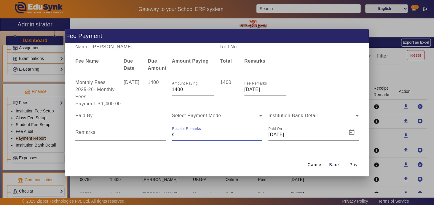
type input "[DATE]"
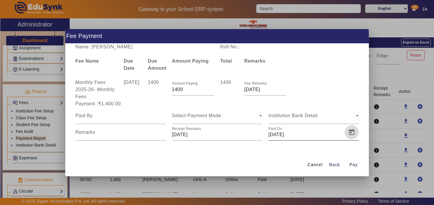
click at [352, 133] on span "Open calendar" at bounding box center [351, 132] width 14 height 14
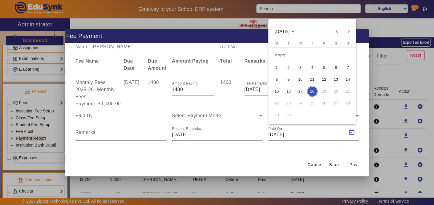
click at [348, 71] on span "7" at bounding box center [347, 67] width 11 height 11
type input "07/09/2025"
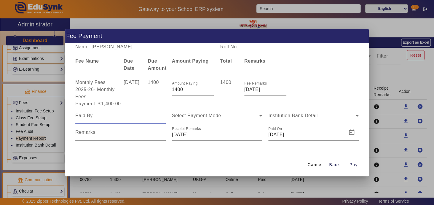
click at [112, 118] on input at bounding box center [120, 115] width 90 height 7
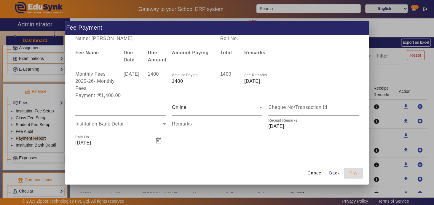
click at [355, 172] on span "Pay" at bounding box center [353, 173] width 8 height 6
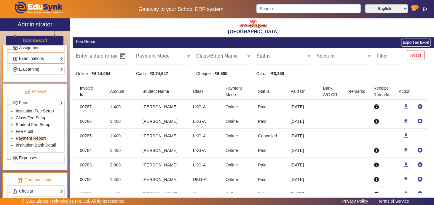
click at [288, 10] on input "Search" at bounding box center [308, 8] width 104 height 9
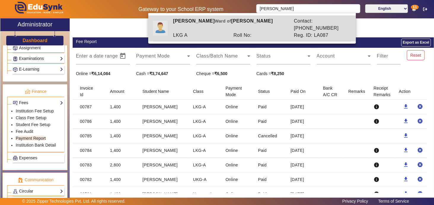
click at [293, 24] on div "Contact: 9833809632" at bounding box center [321, 24] width 60 height 14
type input "[PERSON_NAME]"
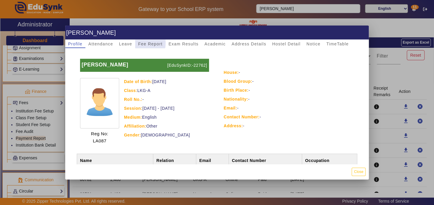
click at [142, 43] on span "Fee Report" at bounding box center [150, 44] width 25 height 4
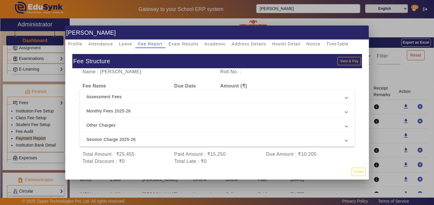
click at [297, 111] on span "Monthly Fees 2025-26" at bounding box center [215, 110] width 259 height 7
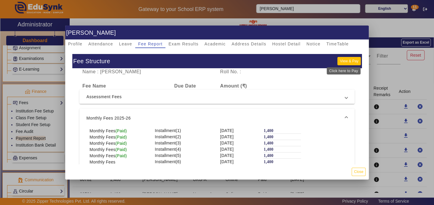
click at [344, 63] on button "View & Pay" at bounding box center [348, 61] width 23 height 8
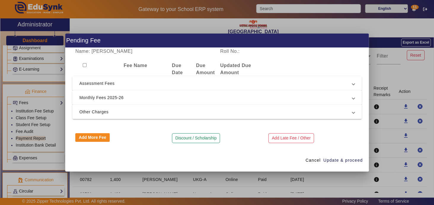
click at [143, 98] on span "Monthly Fees 2025-26" at bounding box center [215, 97] width 273 height 7
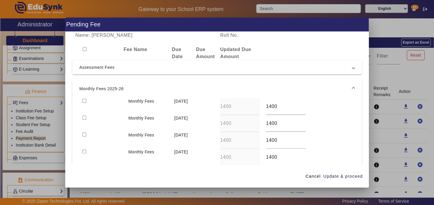
click at [83, 100] on input "checkbox" at bounding box center [84, 101] width 4 height 4
checkbox input "true"
click at [345, 174] on span "Update & proceed" at bounding box center [342, 176] width 39 height 6
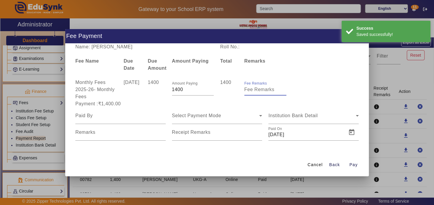
click at [254, 90] on input "Fee Remarks" at bounding box center [265, 89] width 42 height 7
type input "[DATE]"
click at [191, 118] on div "Select Payment Mode" at bounding box center [215, 115] width 87 height 7
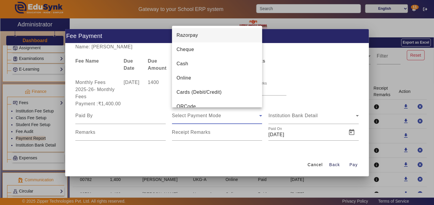
click at [191, 118] on div at bounding box center [217, 102] width 434 height 205
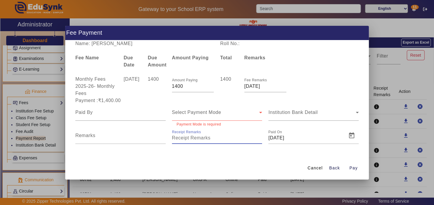
click at [195, 138] on input "Receipt Remarks" at bounding box center [217, 137] width 90 height 7
type input "[DATE]"
click at [348, 134] on span "Open calendar" at bounding box center [351, 135] width 14 height 14
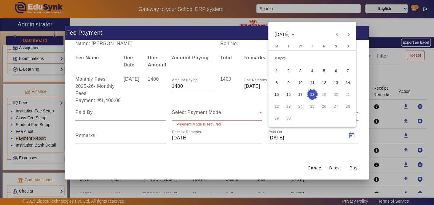
click at [275, 82] on span "8" at bounding box center [276, 82] width 11 height 11
type input "08/09/2025"
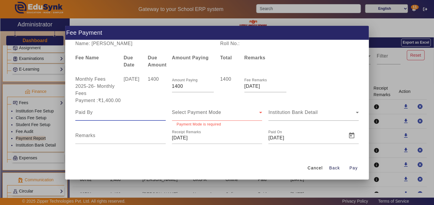
click at [101, 112] on input at bounding box center [120, 112] width 90 height 7
click at [182, 114] on span "Select Payment Mode" at bounding box center [196, 112] width 49 height 5
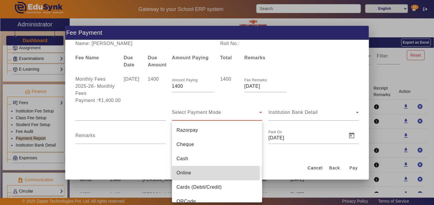
click at [190, 174] on mat-option "Online" at bounding box center [217, 173] width 90 height 14
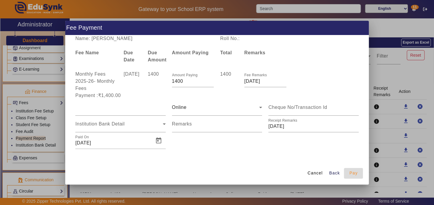
click at [352, 172] on span "Pay" at bounding box center [353, 173] width 8 height 6
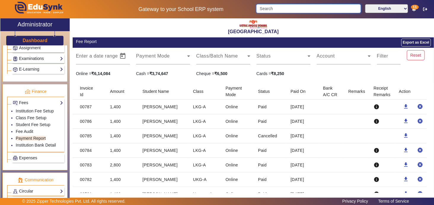
click at [309, 8] on input "Search" at bounding box center [308, 8] width 104 height 9
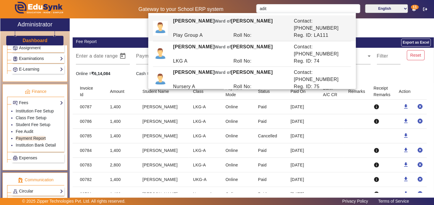
click at [227, 94] on div "Aditya Mallick Ward of Subhankar Mallick" at bounding box center [230, 101] width 121 height 14
type input "[PERSON_NAME]"
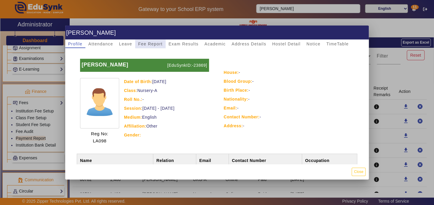
click at [151, 44] on span "Fee Report" at bounding box center [150, 44] width 25 height 4
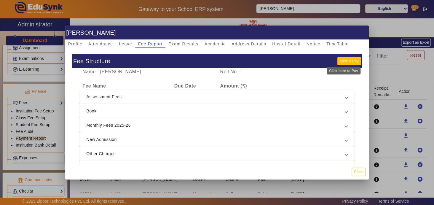
click at [342, 60] on button "View & Pay" at bounding box center [348, 61] width 23 height 8
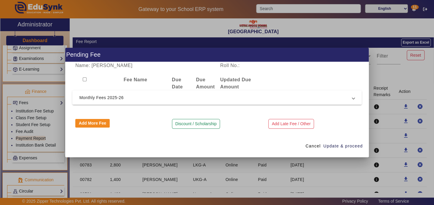
click at [188, 97] on span "Monthly Fees 2025-26" at bounding box center [215, 97] width 273 height 7
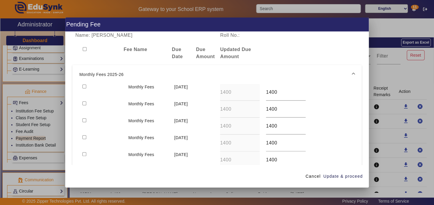
click at [84, 86] on input "checkbox" at bounding box center [84, 86] width 4 height 4
checkbox input "true"
click at [347, 174] on span "Update & proceed" at bounding box center [342, 176] width 39 height 6
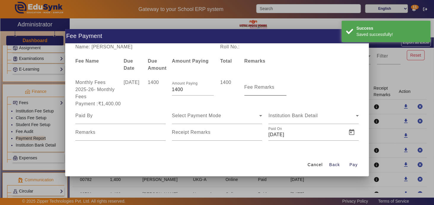
click at [259, 86] on mat-label "Fee Remarks" at bounding box center [259, 86] width 30 height 5
click at [259, 86] on input "Fee Remarks" at bounding box center [265, 89] width 42 height 7
type input "[DATE]"
click at [201, 134] on mat-label "Receipt Remarks" at bounding box center [191, 131] width 39 height 5
click at [201, 134] on input "Receipt Remarks" at bounding box center [217, 134] width 90 height 7
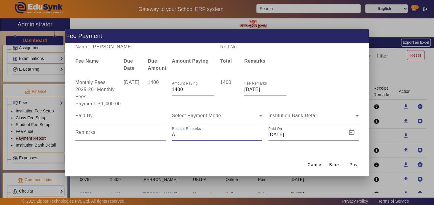
type input "[DATE]"
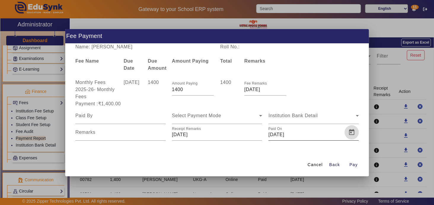
click at [349, 132] on span "Open calendar" at bounding box center [351, 132] width 14 height 14
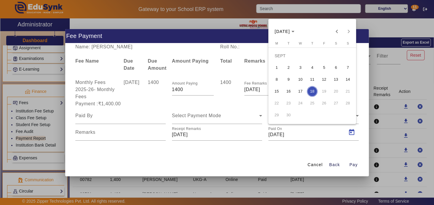
click at [335, 78] on span "13" at bounding box center [335, 79] width 11 height 11
type input "13/09/2025"
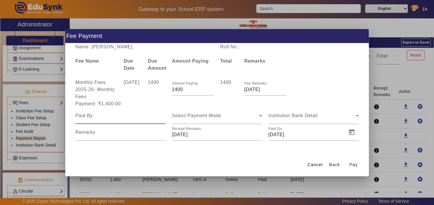
click at [87, 116] on input at bounding box center [120, 115] width 90 height 7
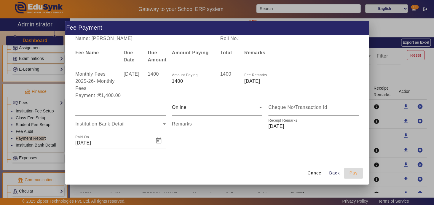
click at [354, 174] on span "Pay" at bounding box center [353, 173] width 8 height 6
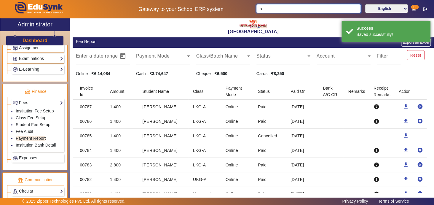
click at [270, 8] on input "a" at bounding box center [308, 8] width 104 height 9
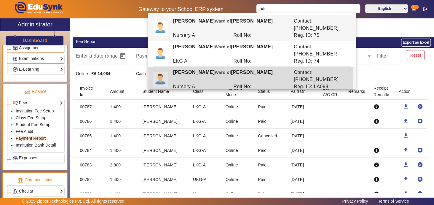
click at [237, 69] on div "Aditya Mallick Ward of Subhankar Mallick" at bounding box center [230, 76] width 121 height 14
type input "[PERSON_NAME]"
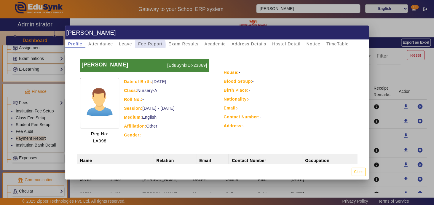
click at [145, 45] on span "Fee Report" at bounding box center [150, 44] width 25 height 4
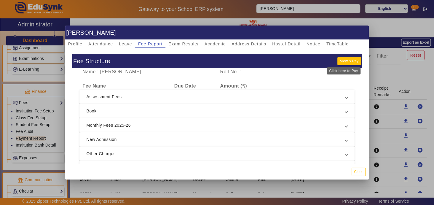
click at [342, 62] on button "View & Pay" at bounding box center [348, 61] width 23 height 8
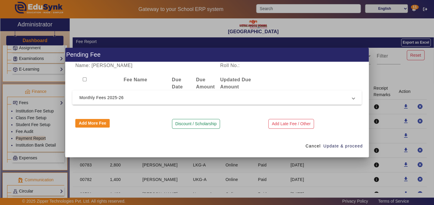
click at [153, 98] on span "Monthly Fees 2025-26" at bounding box center [215, 97] width 273 height 7
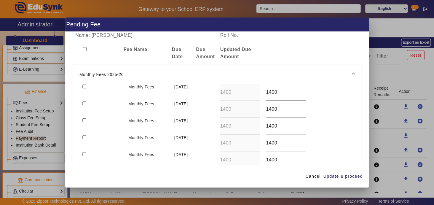
click at [85, 86] on input "checkbox" at bounding box center [84, 86] width 4 height 4
checkbox input "true"
click at [352, 174] on span "Update & proceed" at bounding box center [342, 176] width 39 height 6
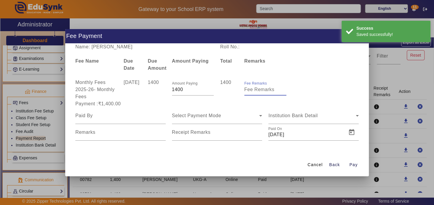
click at [263, 91] on input "Fee Remarks" at bounding box center [265, 89] width 42 height 7
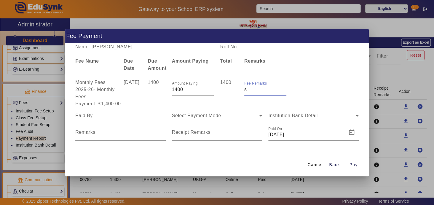
type input "[DATE]"
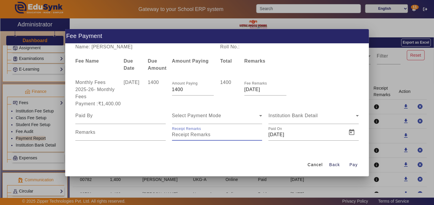
click at [185, 137] on input "Receipt Remarks" at bounding box center [217, 134] width 90 height 7
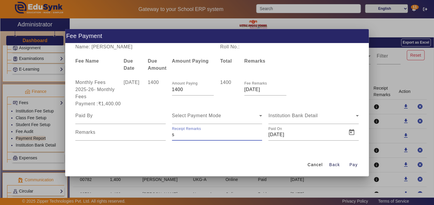
type input "[DATE]"
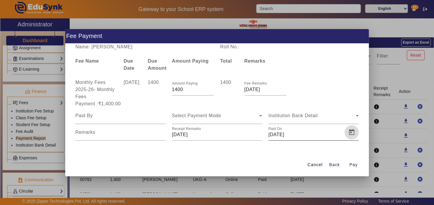
click at [353, 132] on span "Open calendar" at bounding box center [351, 132] width 14 height 14
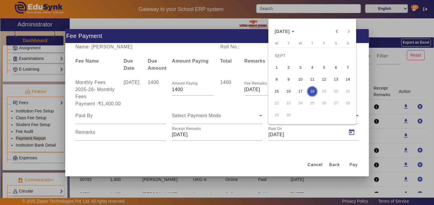
click at [275, 77] on span "8" at bounding box center [276, 79] width 11 height 11
type input "08/09/2025"
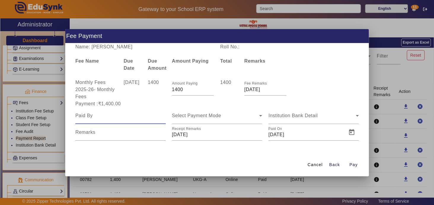
click at [119, 113] on input at bounding box center [120, 115] width 90 height 7
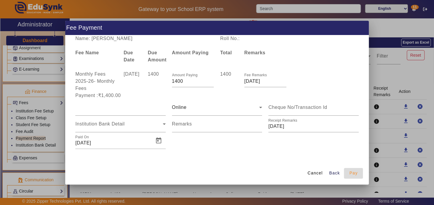
click at [356, 174] on span "Pay" at bounding box center [353, 173] width 8 height 6
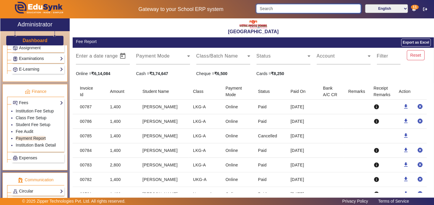
click at [311, 11] on input "Search" at bounding box center [308, 8] width 104 height 9
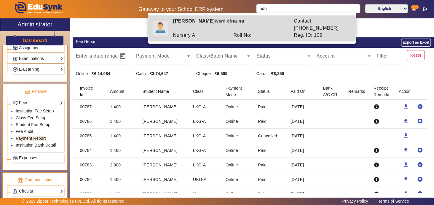
click at [270, 32] on div "Roll No:" at bounding box center [260, 35] width 60 height 7
type input "[PERSON_NAME]"
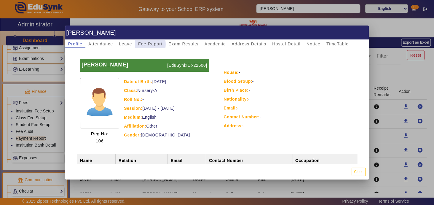
click at [148, 44] on span "Fee Report" at bounding box center [150, 44] width 25 height 4
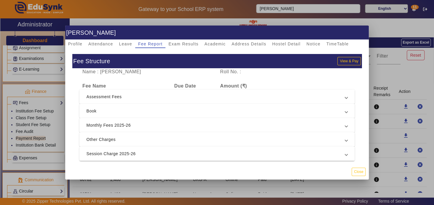
click at [345, 124] on span at bounding box center [346, 124] width 2 height 7
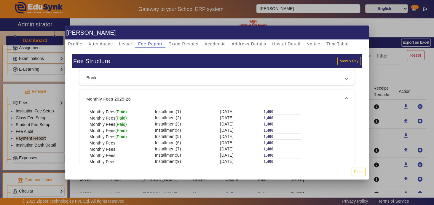
scroll to position [35, 0]
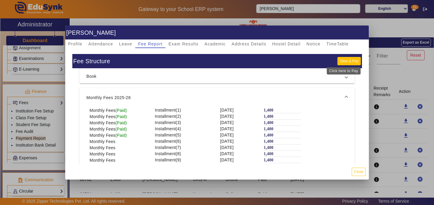
click at [342, 60] on button "View & Pay" at bounding box center [348, 61] width 23 height 8
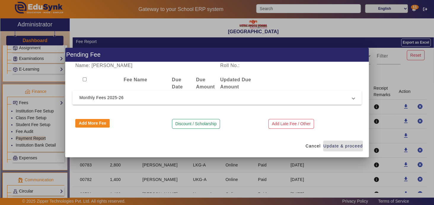
click at [345, 153] on div "Cancel Update & proceed" at bounding box center [217, 145] width 304 height 23
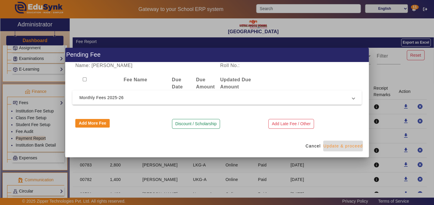
click at [337, 145] on span "Update & proceed" at bounding box center [342, 146] width 39 height 6
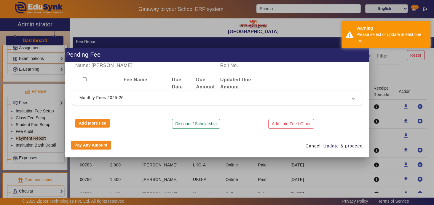
click at [221, 100] on span "Monthly Fees 2025-26" at bounding box center [215, 97] width 273 height 7
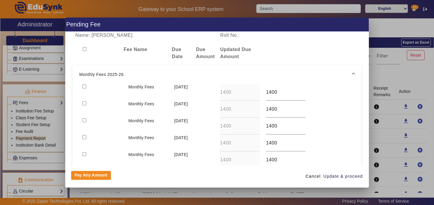
click at [85, 86] on input "checkbox" at bounding box center [84, 86] width 4 height 4
checkbox input "true"
click at [343, 174] on span "Update & proceed" at bounding box center [342, 176] width 39 height 6
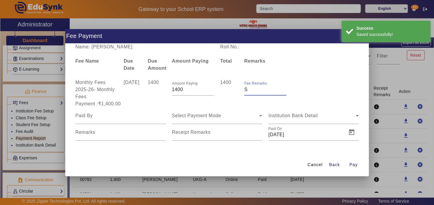
click at [259, 92] on input "Fee Remarks" at bounding box center [265, 89] width 42 height 7
type input "[DATE]"
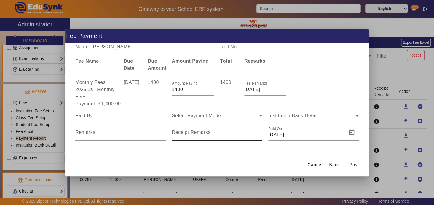
click at [198, 134] on mat-label "Receipt Remarks" at bounding box center [191, 131] width 39 height 5
click at [198, 134] on input "Receipt Remarks" at bounding box center [217, 134] width 90 height 7
type input "[DATE]"
click at [351, 132] on span "Open calendar" at bounding box center [351, 132] width 14 height 14
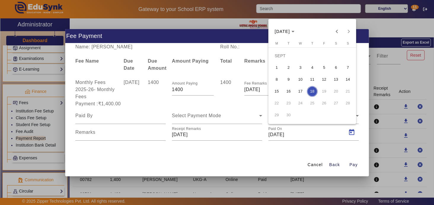
click at [276, 79] on span "8" at bounding box center [276, 79] width 11 height 11
type input "08/09/2025"
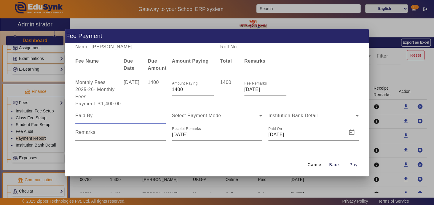
click at [84, 115] on input at bounding box center [120, 115] width 90 height 7
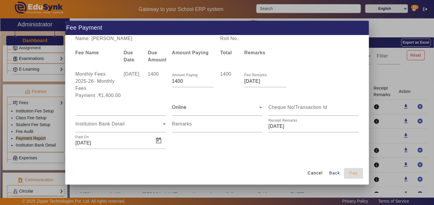
click at [354, 173] on span "Pay" at bounding box center [353, 173] width 8 height 6
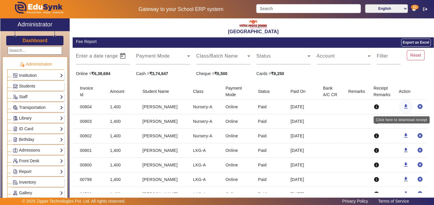
click at [403, 106] on mat-icon "download" at bounding box center [406, 106] width 6 height 6
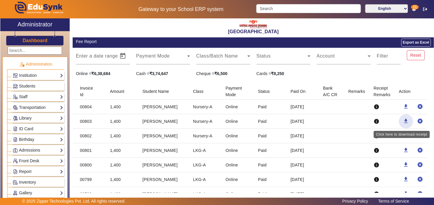
click at [403, 120] on mat-icon "download" at bounding box center [406, 121] width 6 height 6
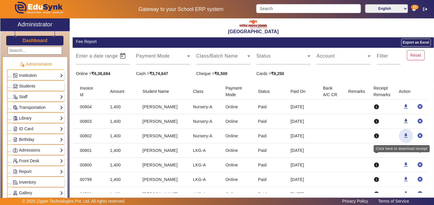
click at [403, 133] on mat-icon "download" at bounding box center [406, 135] width 6 height 6
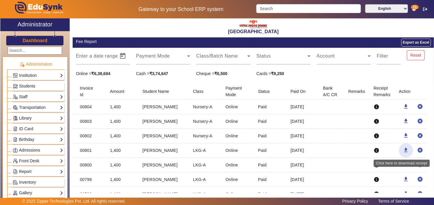
click at [404, 150] on mat-icon "download" at bounding box center [406, 150] width 6 height 6
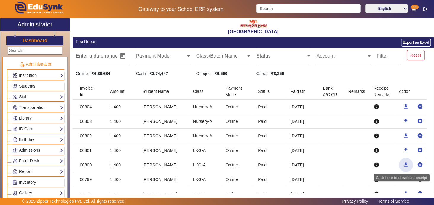
click at [403, 162] on mat-icon "download" at bounding box center [406, 164] width 6 height 6
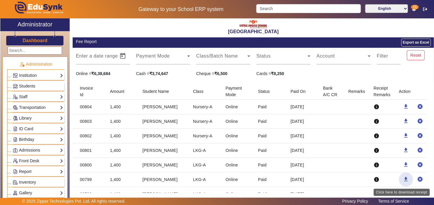
click at [403, 178] on mat-icon "download" at bounding box center [406, 179] width 6 height 6
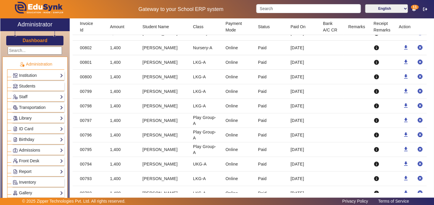
scroll to position [115, 0]
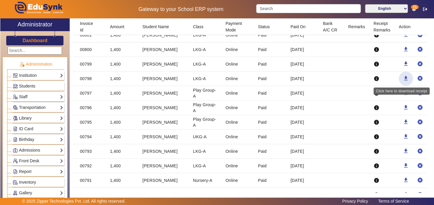
click at [403, 75] on mat-icon "download" at bounding box center [406, 78] width 6 height 6
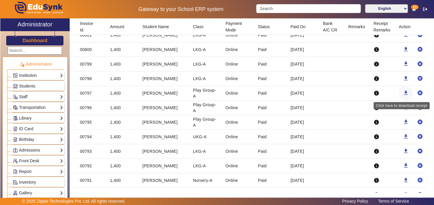
click at [403, 93] on mat-icon "download" at bounding box center [406, 93] width 6 height 6
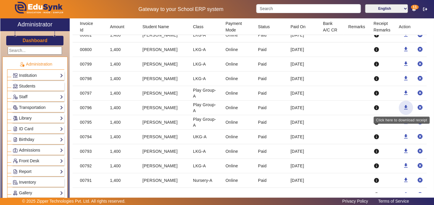
click at [403, 107] on mat-icon "download" at bounding box center [406, 107] width 6 height 6
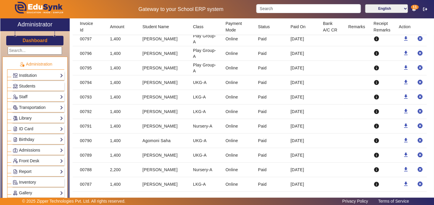
scroll to position [156, 0]
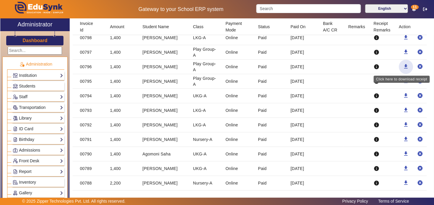
click at [403, 65] on mat-icon "download" at bounding box center [406, 66] width 6 height 6
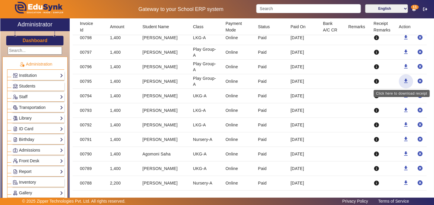
click at [403, 78] on mat-icon "download" at bounding box center [406, 81] width 6 height 6
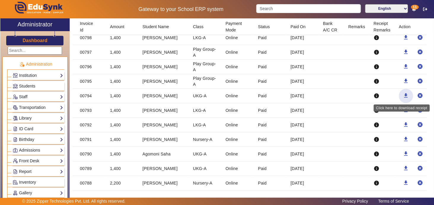
click at [403, 94] on mat-icon "download" at bounding box center [406, 95] width 6 height 6
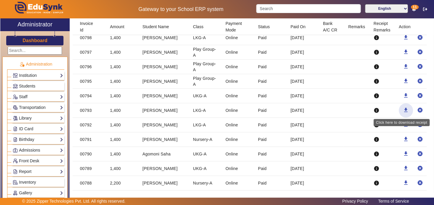
click at [403, 108] on mat-icon "download" at bounding box center [406, 110] width 6 height 6
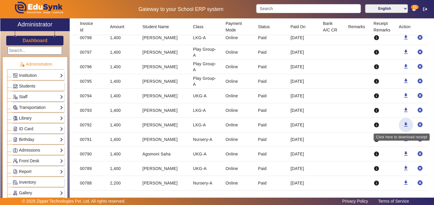
click at [403, 123] on mat-icon "download" at bounding box center [406, 124] width 6 height 6
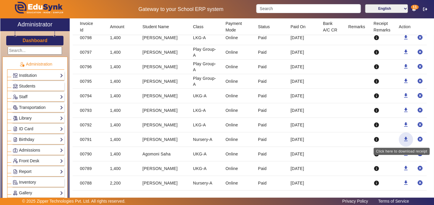
click at [403, 137] on mat-icon "download" at bounding box center [406, 139] width 6 height 6
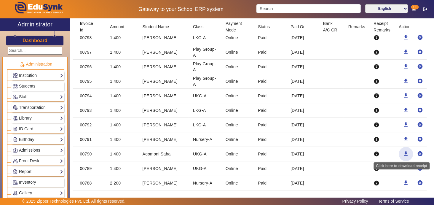
click at [403, 150] on mat-icon "download" at bounding box center [406, 153] width 6 height 6
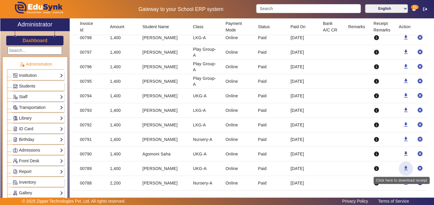
click at [403, 166] on mat-icon "download" at bounding box center [406, 168] width 6 height 6
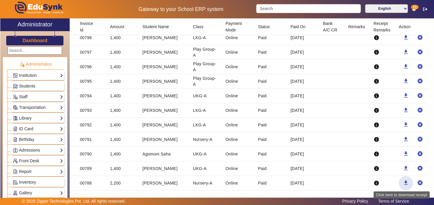
click at [403, 180] on mat-icon "download" at bounding box center [406, 182] width 6 height 6
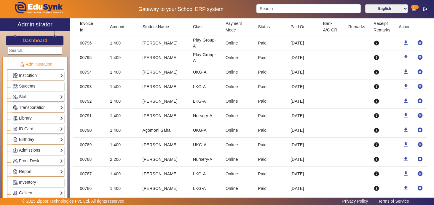
scroll to position [191, 0]
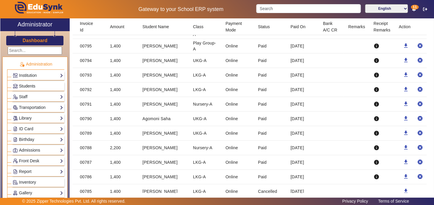
click at [38, 85] on link "Students" at bounding box center [38, 86] width 50 height 7
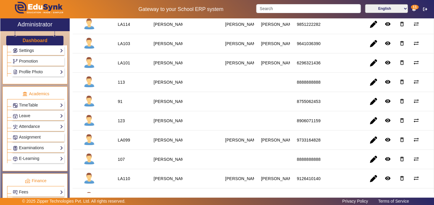
scroll to position [185, 0]
click at [52, 188] on link "Fees" at bounding box center [38, 191] width 50 height 7
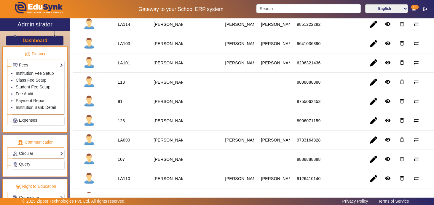
scroll to position [312, 0]
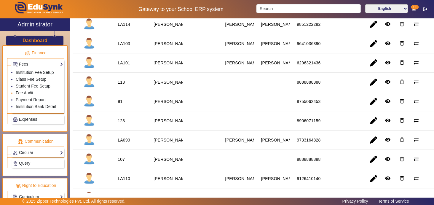
click at [30, 90] on link "Fee Audit" at bounding box center [24, 92] width 17 height 5
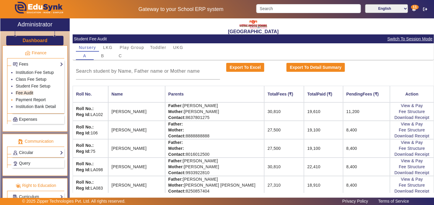
click at [41, 97] on link "Payment Report" at bounding box center [31, 99] width 30 height 5
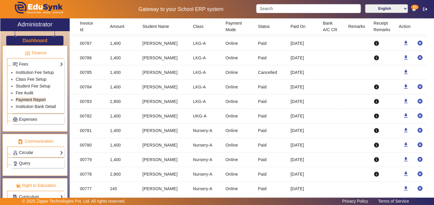
scroll to position [299, 0]
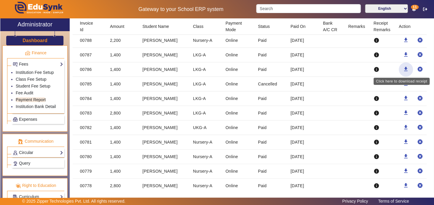
click at [403, 66] on mat-icon "download" at bounding box center [406, 69] width 6 height 6
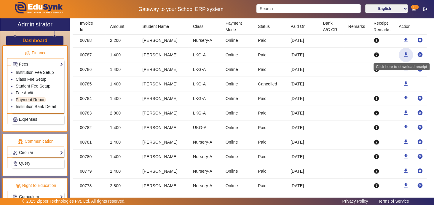
click at [403, 52] on mat-icon "download" at bounding box center [406, 55] width 6 height 6
